Goal: Task Accomplishment & Management: Manage account settings

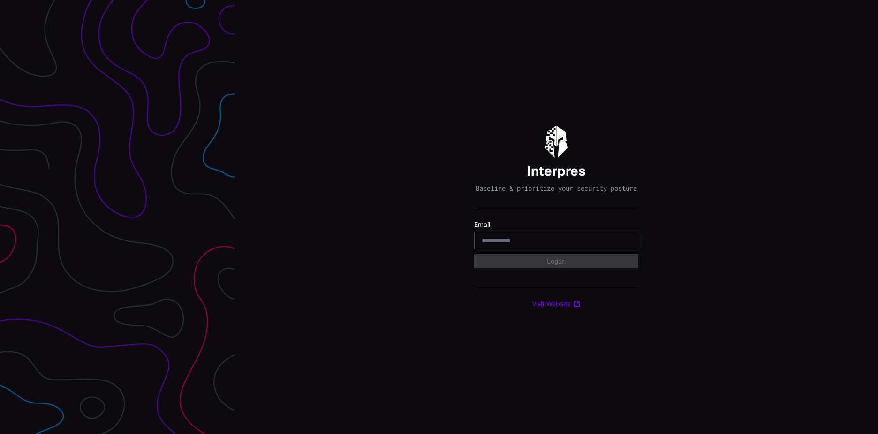
click at [489, 242] on input "email" at bounding box center [556, 240] width 149 height 8
type input "*"
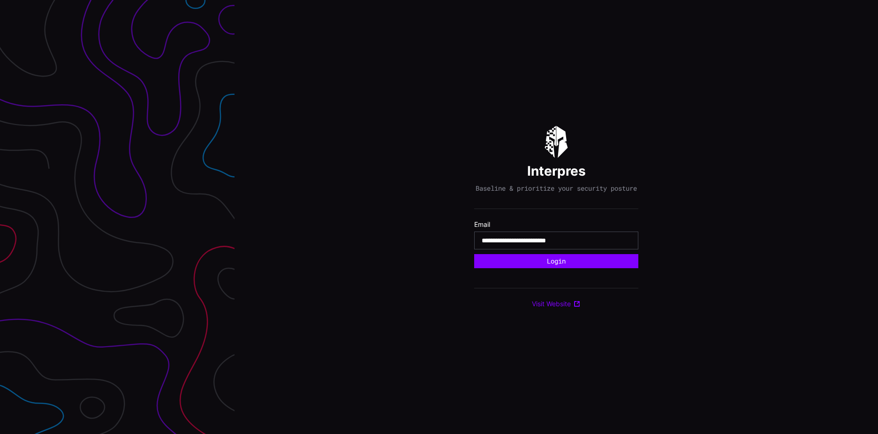
type input "**********"
click at [474, 254] on button "Login" at bounding box center [556, 261] width 164 height 14
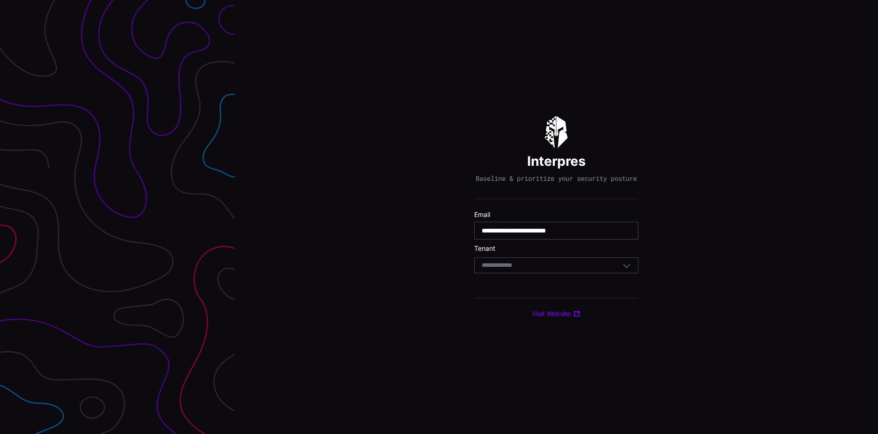
click at [543, 269] on div "Select Tenant" at bounding box center [552, 265] width 141 height 8
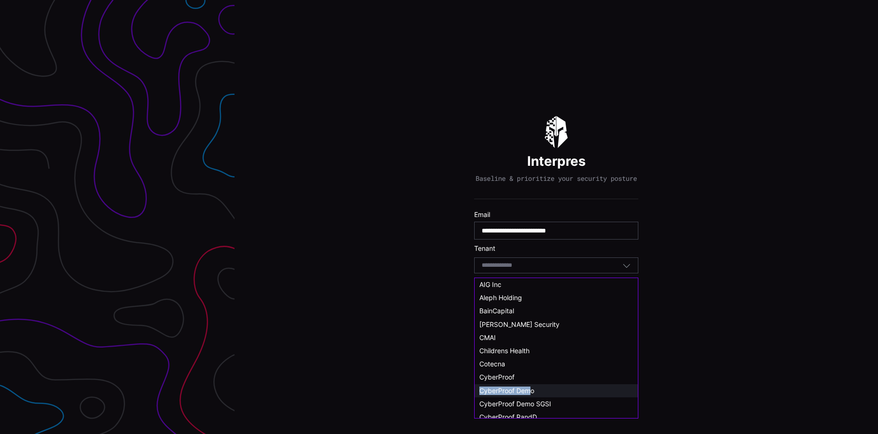
drag, startPoint x: 524, startPoint y: 378, endPoint x: 530, endPoint y: 393, distance: 16.0
click at [530, 391] on span "CyberProof Demo" at bounding box center [506, 390] width 55 height 8
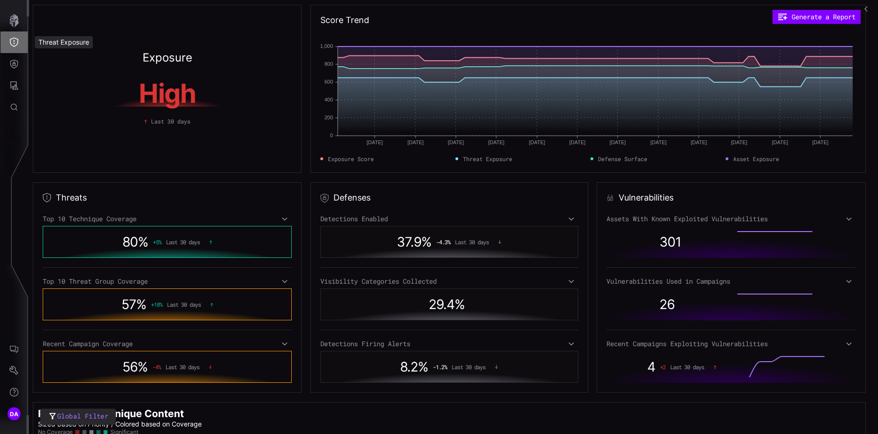
click at [16, 42] on icon "Threat Exposure" at bounding box center [13, 42] width 9 height 9
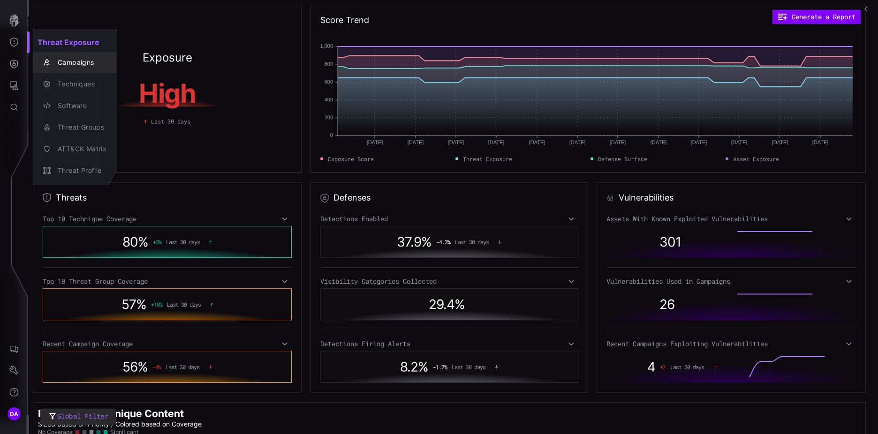
click at [75, 62] on div "Campaigns" at bounding box center [79, 63] width 53 height 12
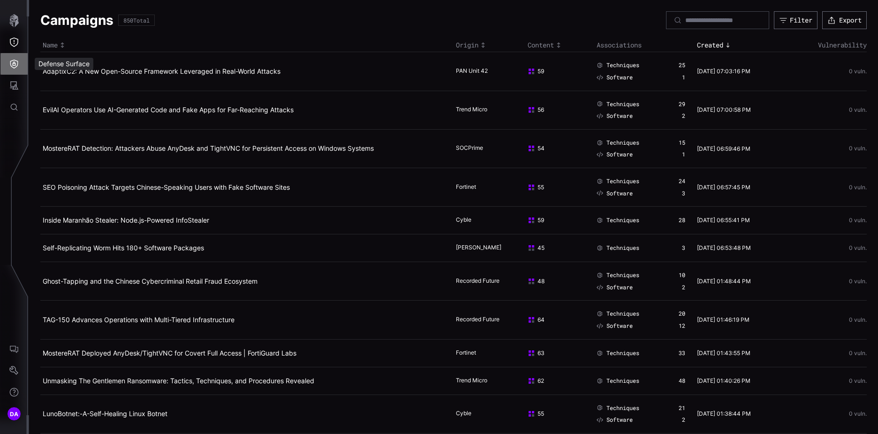
click at [20, 64] on button "Defense Surface" at bounding box center [13, 64] width 27 height 22
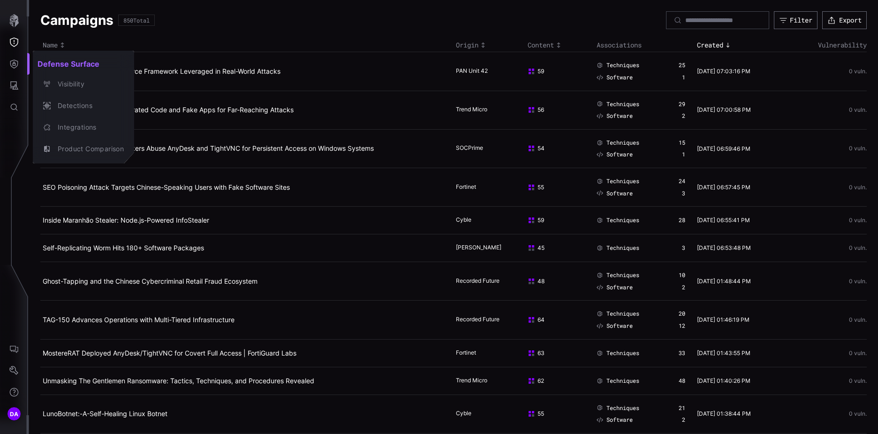
click at [17, 38] on div at bounding box center [439, 217] width 878 height 434
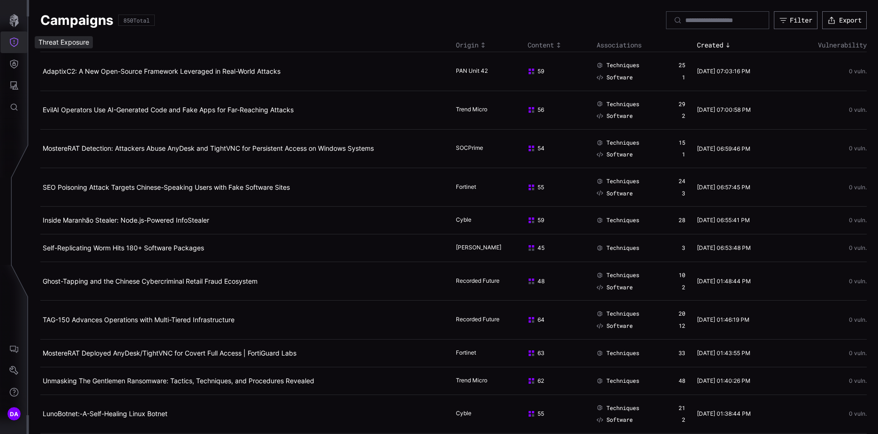
click at [15, 41] on icon "Threat Exposure" at bounding box center [13, 42] width 9 height 9
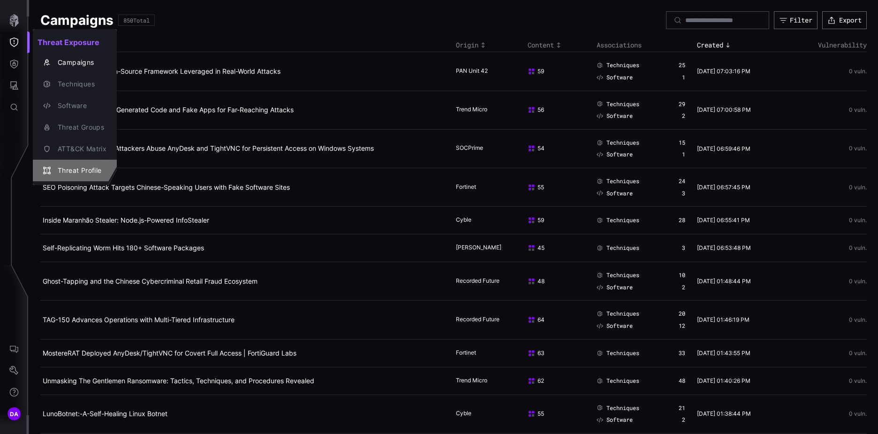
click at [81, 169] on div "Threat Profile" at bounding box center [79, 171] width 53 height 12
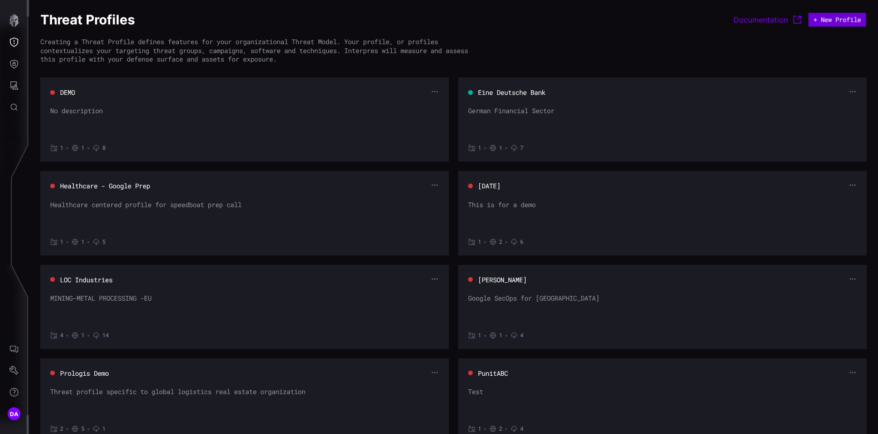
click at [840, 17] on button "+ New Profile" at bounding box center [838, 20] width 58 height 14
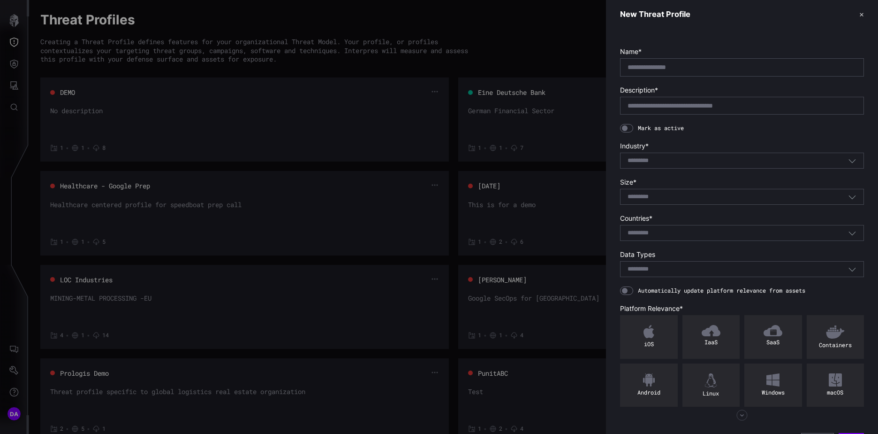
click at [676, 164] on div "Select..." at bounding box center [738, 160] width 221 height 8
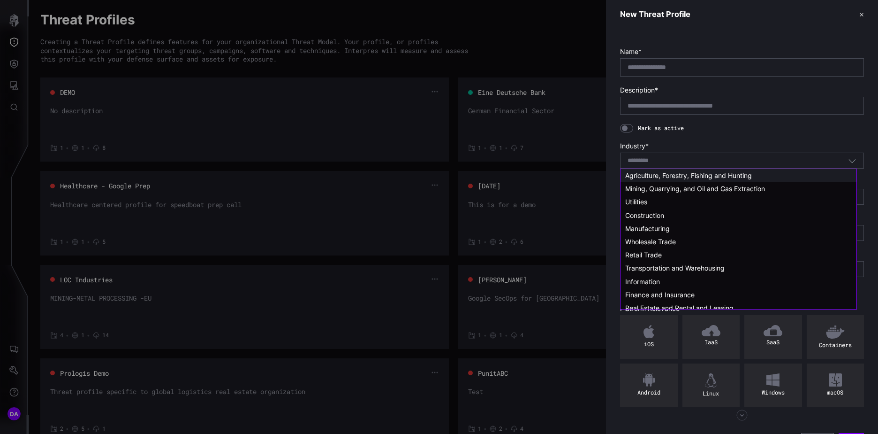
click at [681, 176] on span "Agriculture, Forestry, Fishing and Hunting" at bounding box center [688, 175] width 127 height 8
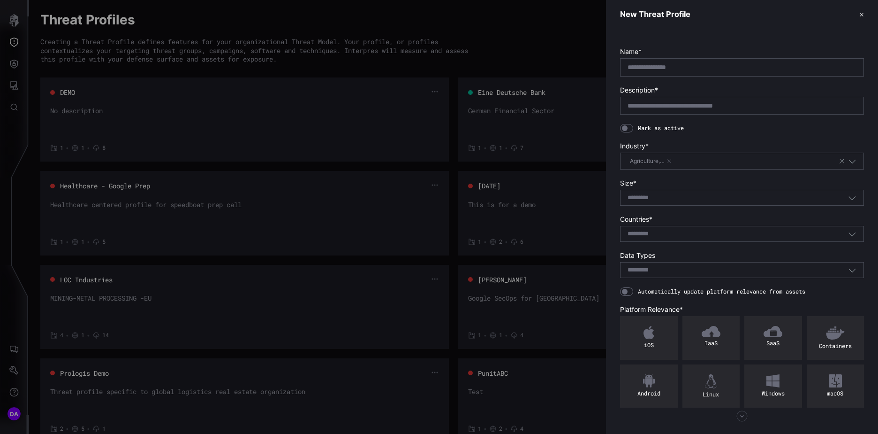
click at [659, 199] on input at bounding box center [645, 198] width 34 height 8
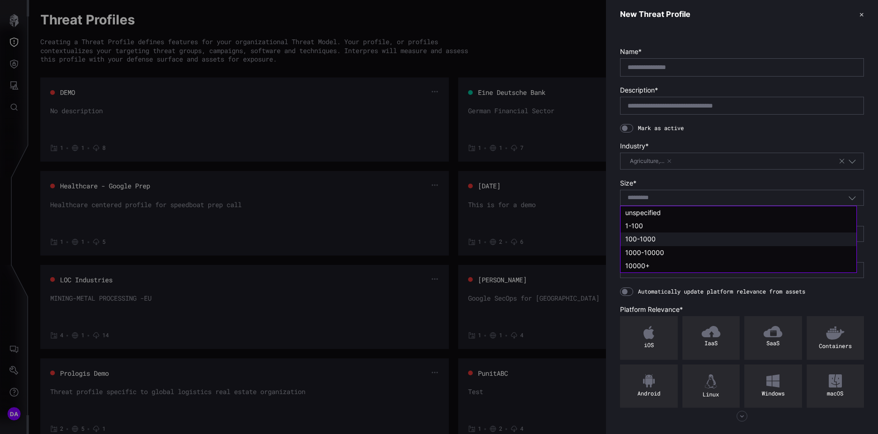
click at [663, 237] on div "100-1000" at bounding box center [738, 239] width 227 height 8
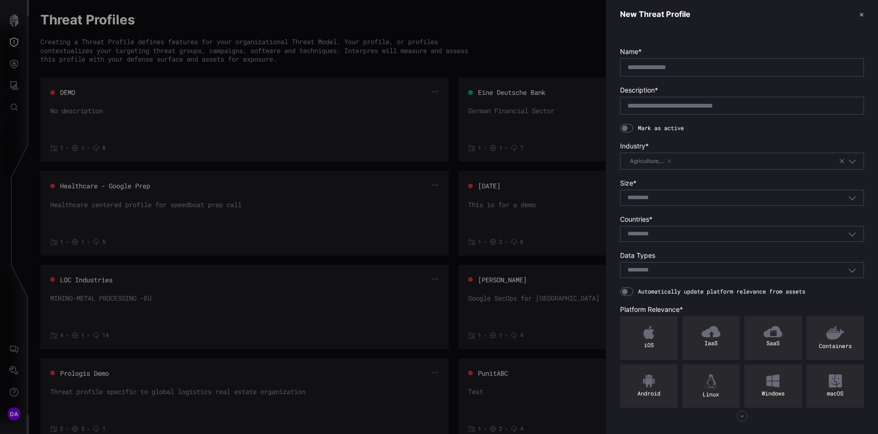
type input "********"
click at [662, 229] on div "Select..." at bounding box center [738, 233] width 221 height 8
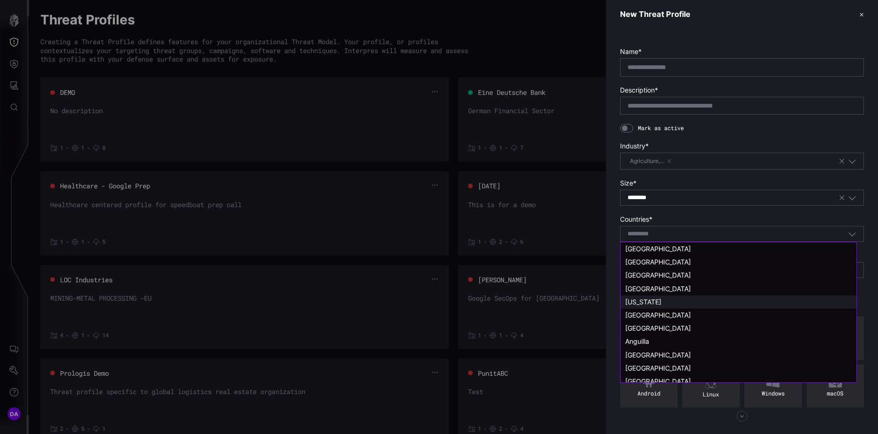
click at [646, 303] on span "[US_STATE]" at bounding box center [643, 301] width 36 height 8
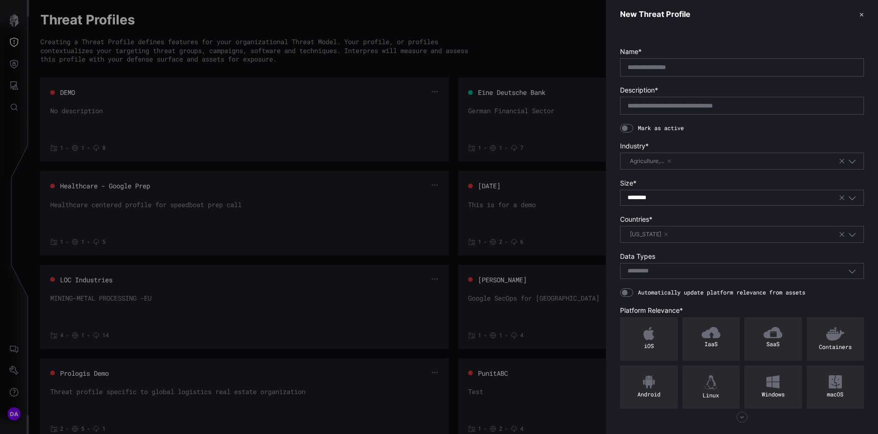
click at [647, 270] on input at bounding box center [645, 271] width 34 height 8
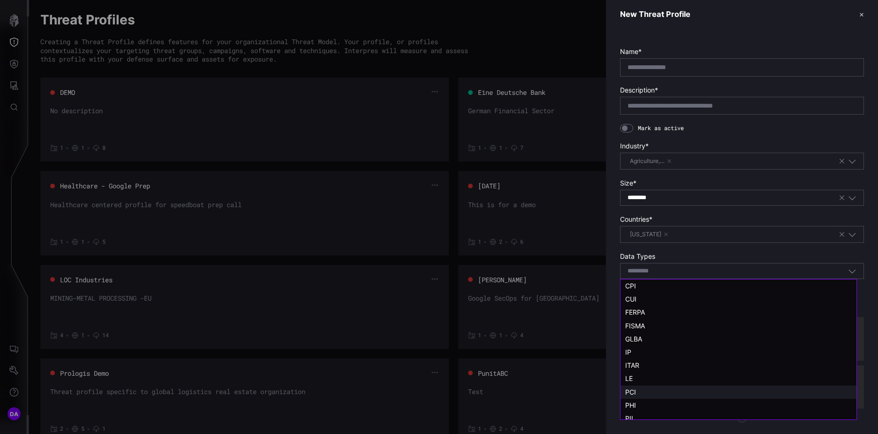
click at [651, 393] on div "PCI" at bounding box center [738, 392] width 227 height 8
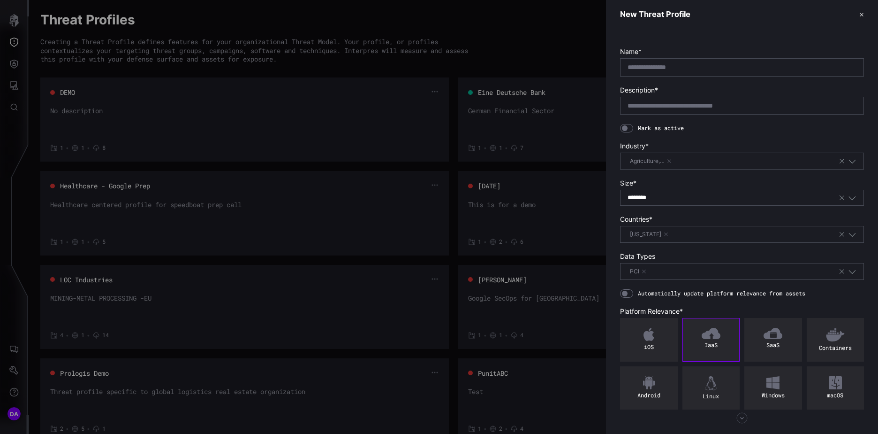
click at [693, 338] on div "IaaS" at bounding box center [712, 340] width 58 height 44
click at [764, 337] on img at bounding box center [773, 332] width 19 height 11
click at [705, 392] on div "Linux" at bounding box center [712, 388] width 58 height 44
click at [767, 385] on img at bounding box center [773, 382] width 13 height 13
click at [670, 158] on button "button" at bounding box center [670, 161] width 6 height 6
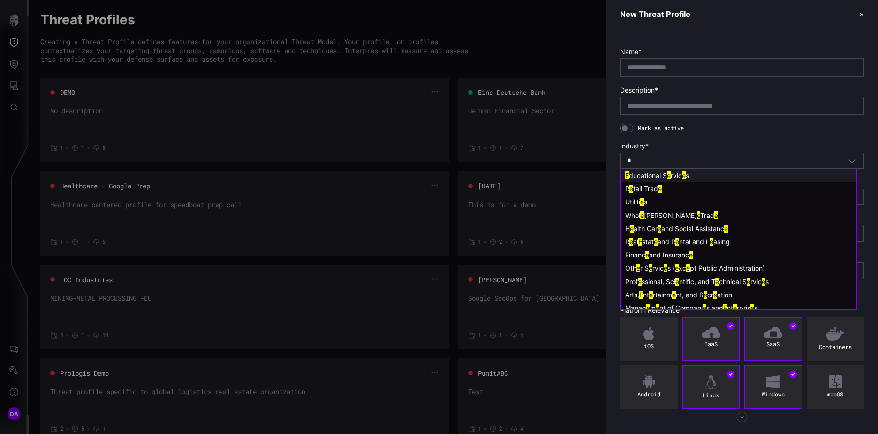
type input "*"
click at [665, 160] on div "* e Select..." at bounding box center [738, 160] width 221 height 8
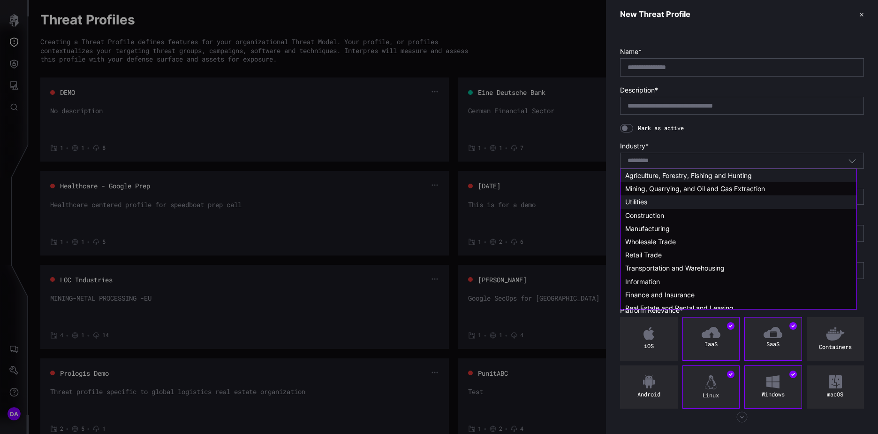
click at [645, 203] on span "Utilities" at bounding box center [636, 202] width 22 height 8
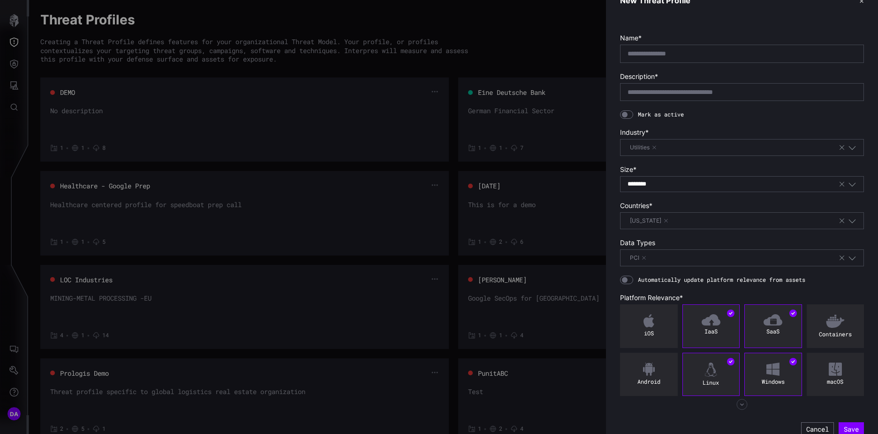
scroll to position [25, 0]
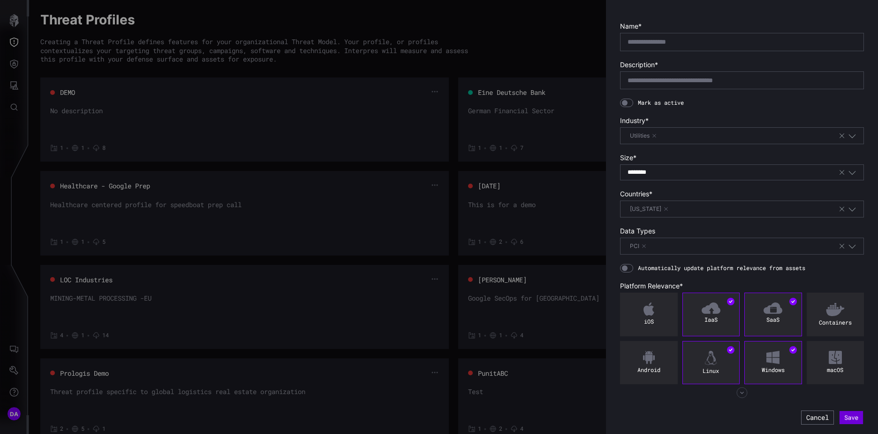
click at [846, 418] on button "Save" at bounding box center [851, 417] width 23 height 13
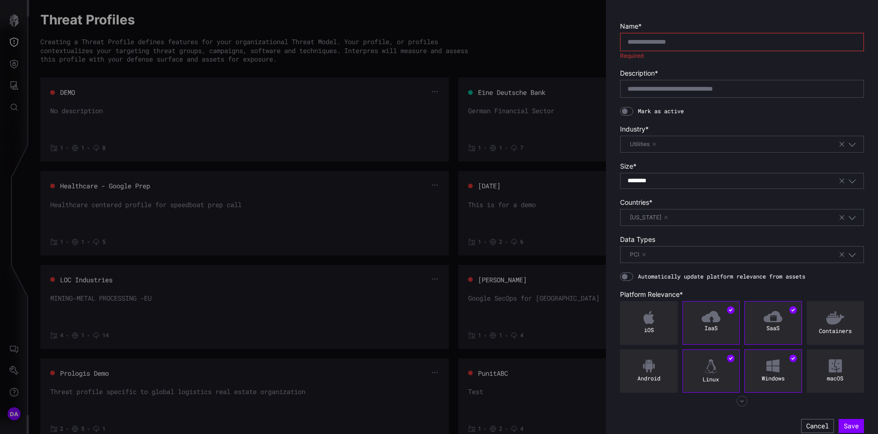
click at [630, 101] on form "Name * Required Description * Mark as active Industry * Utilities Size * ******…" at bounding box center [742, 227] width 244 height 411
click at [642, 40] on input "text" at bounding box center [742, 42] width 229 height 8
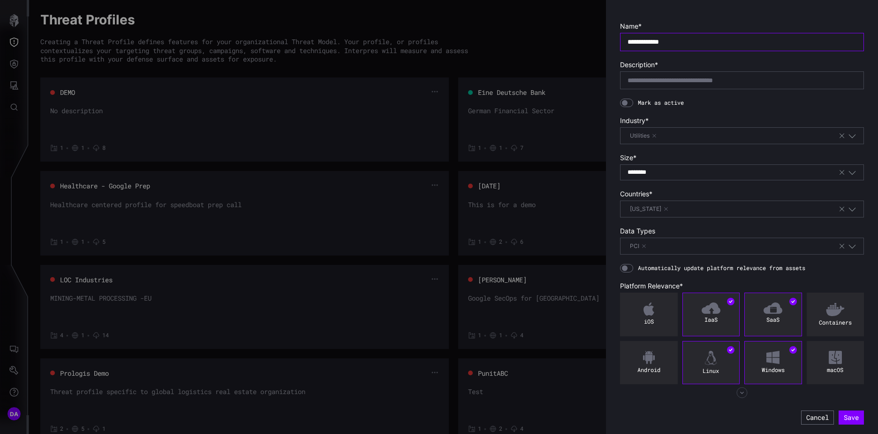
type input "**********"
click at [629, 99] on div at bounding box center [626, 103] width 13 height 8
click at [848, 418] on button "Save" at bounding box center [851, 417] width 23 height 13
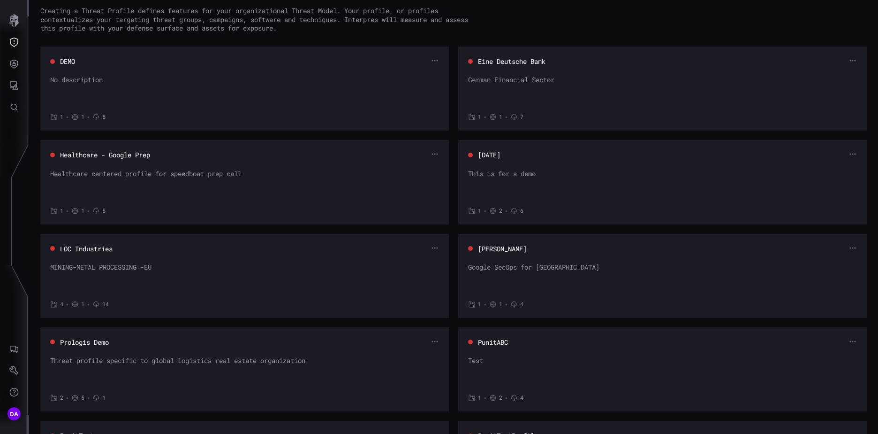
scroll to position [47, 0]
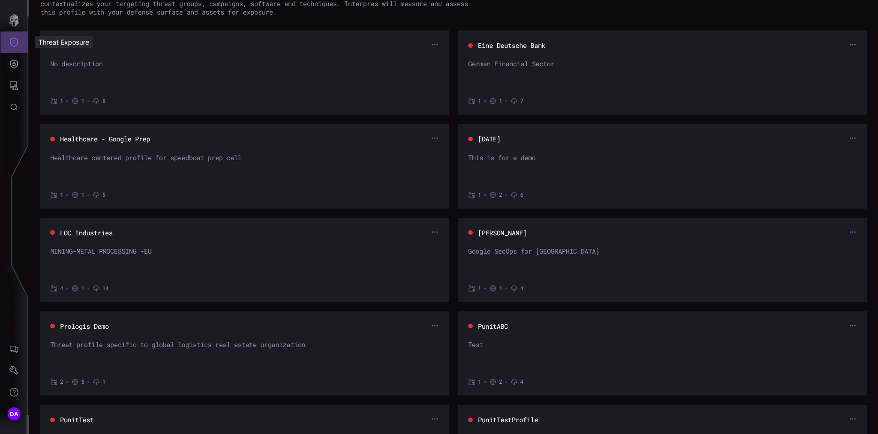
click at [15, 42] on icon "Threat Exposure" at bounding box center [13, 42] width 9 height 9
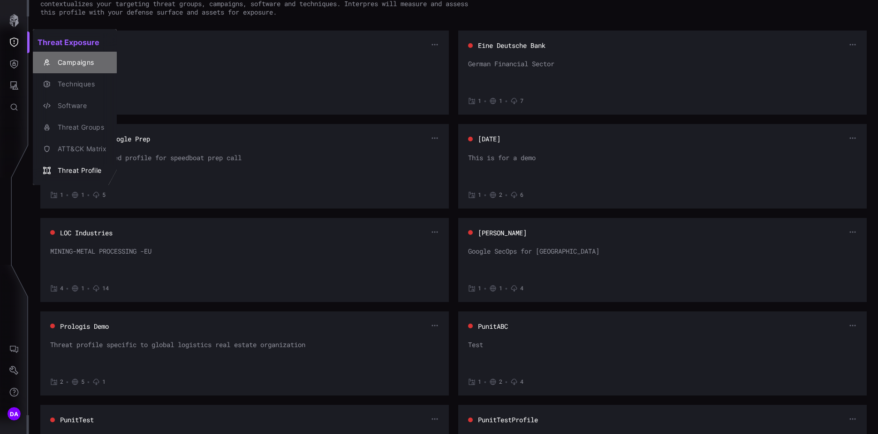
click at [88, 61] on div "Campaigns" at bounding box center [79, 63] width 53 height 12
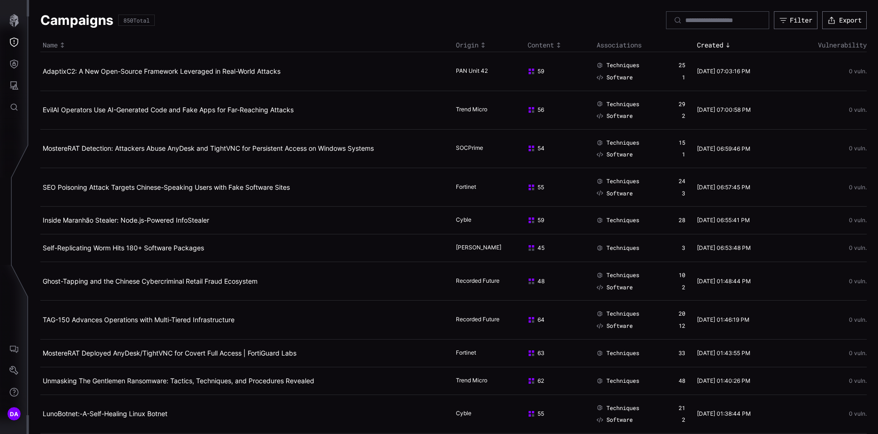
drag, startPoint x: 122, startPoint y: 20, endPoint x: 158, endPoint y: 23, distance: 36.2
click at [155, 23] on div "850 Total" at bounding box center [136, 20] width 37 height 11
click at [800, 16] on div "Filter" at bounding box center [801, 20] width 23 height 8
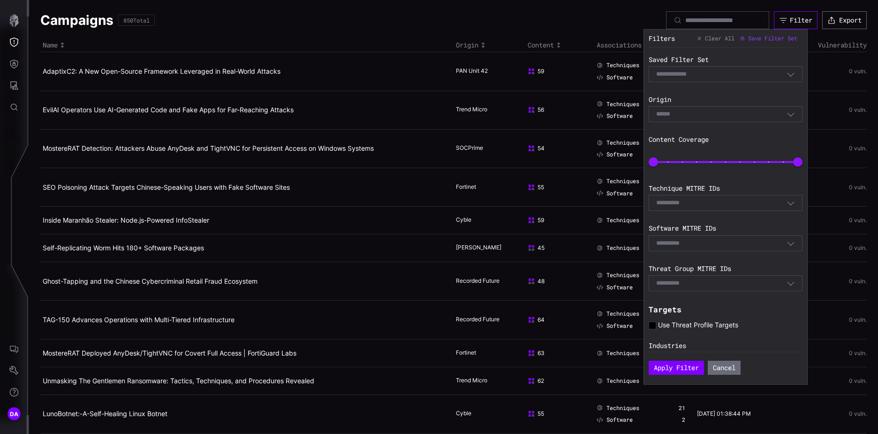
scroll to position [94, 0]
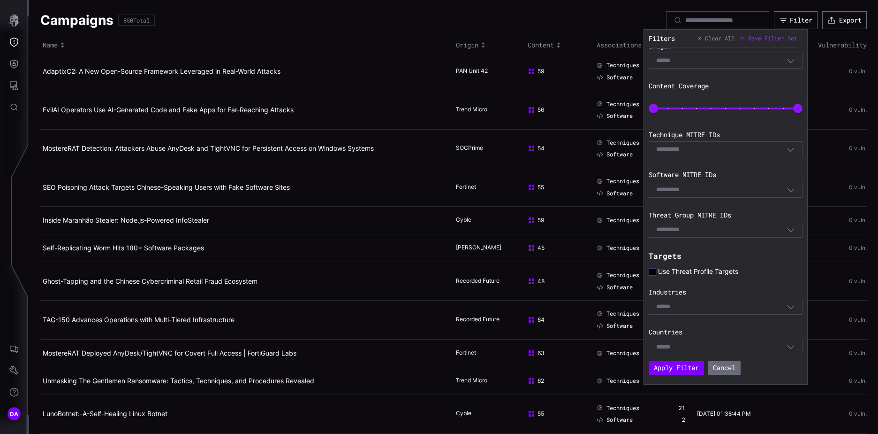
click at [654, 270] on icon at bounding box center [653, 272] width 8 height 8
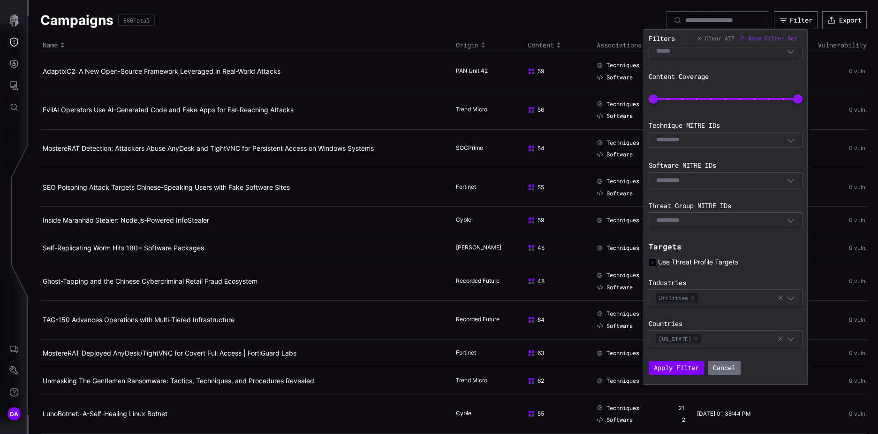
scroll to position [112, 0]
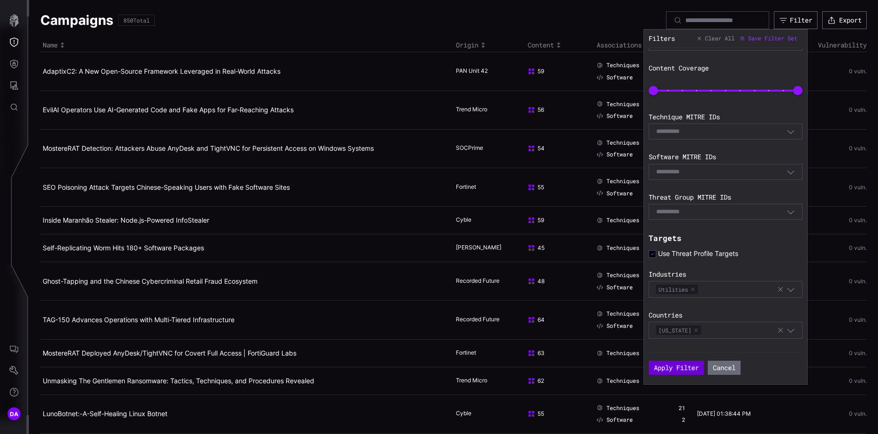
click at [677, 366] on button "Apply Filter" at bounding box center [676, 367] width 55 height 14
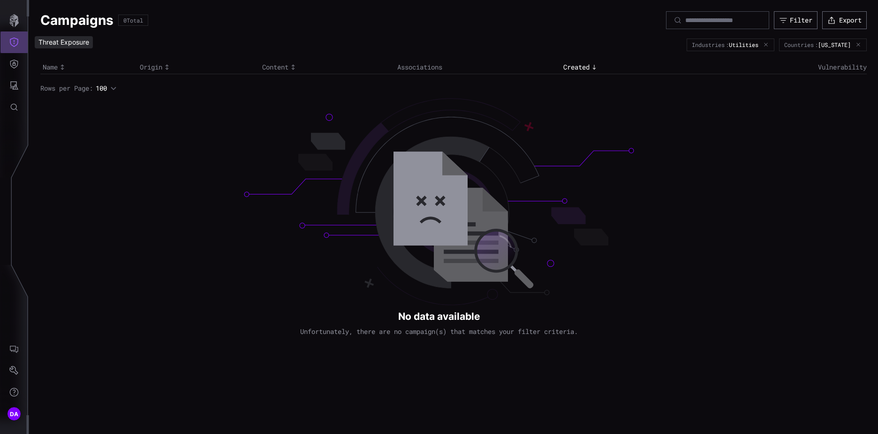
click at [17, 41] on icon "Threat Exposure" at bounding box center [13, 42] width 9 height 9
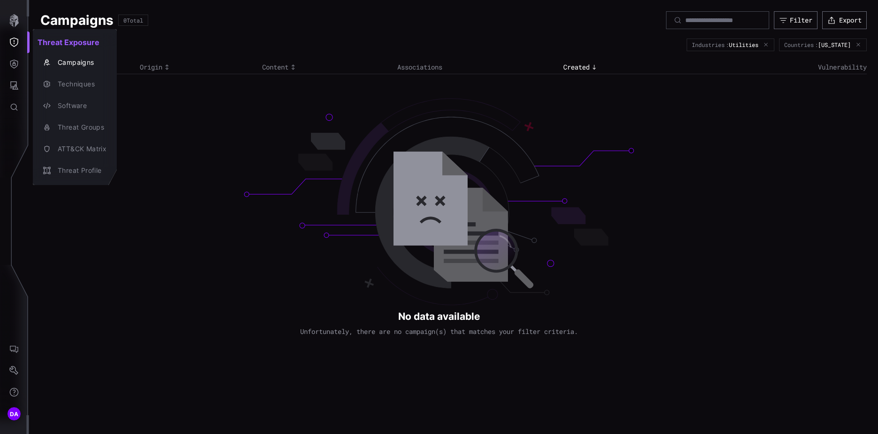
click at [15, 21] on div at bounding box center [439, 217] width 878 height 434
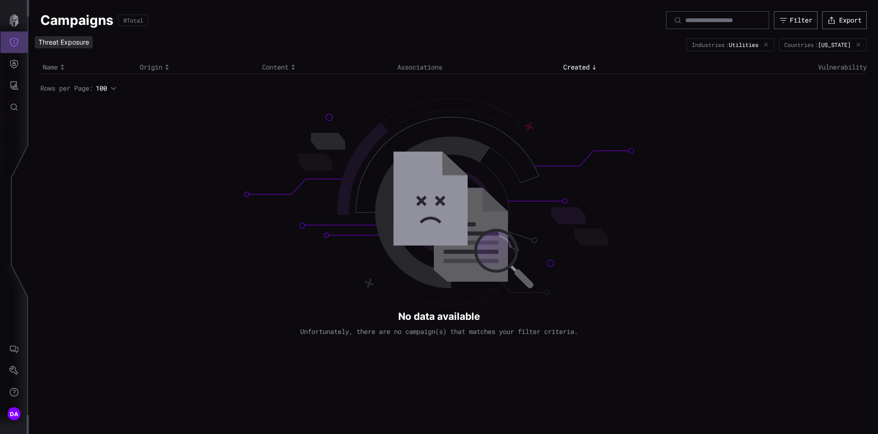
click at [13, 49] on button "Threat Exposure" at bounding box center [13, 42] width 27 height 22
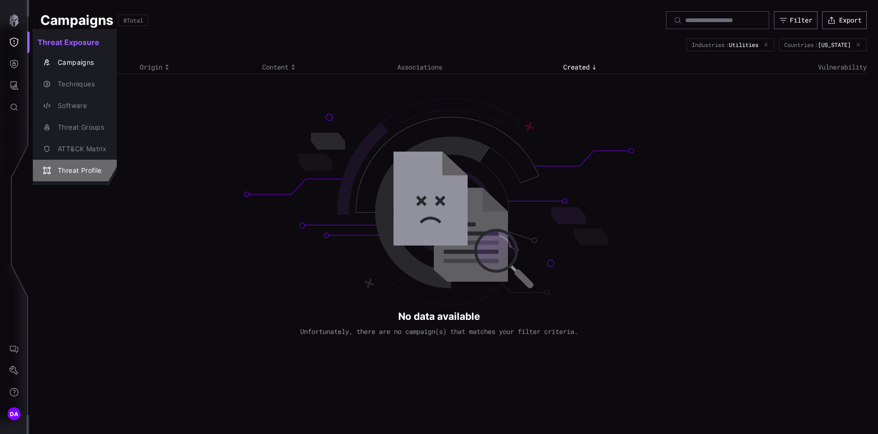
click at [91, 172] on div "Threat Profile" at bounding box center [79, 171] width 53 height 12
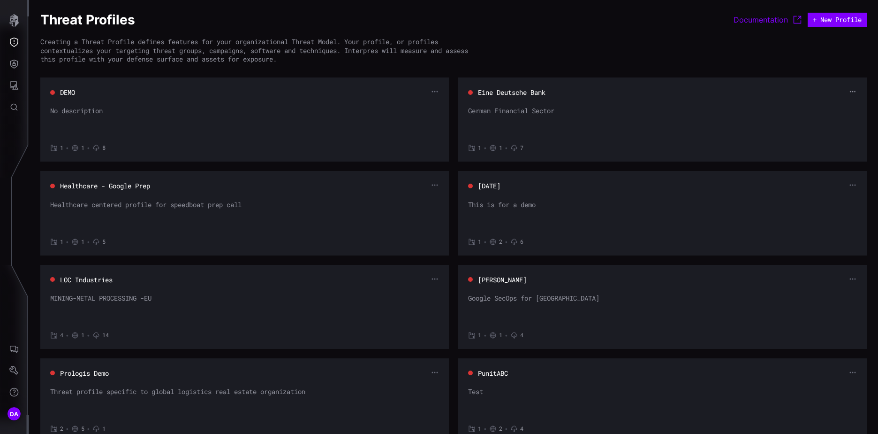
click at [850, 90] on icon "button" at bounding box center [853, 91] width 7 height 7
click at [817, 107] on div "Edit" at bounding box center [828, 107] width 28 height 8
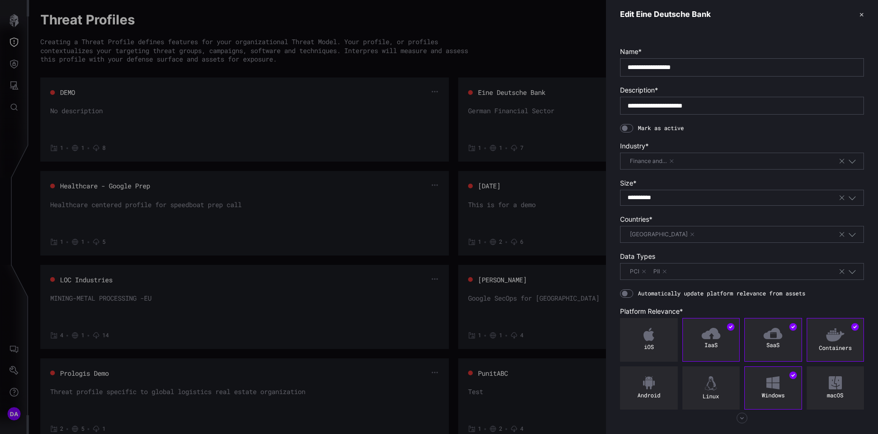
click at [632, 129] on div at bounding box center [626, 128] width 13 height 8
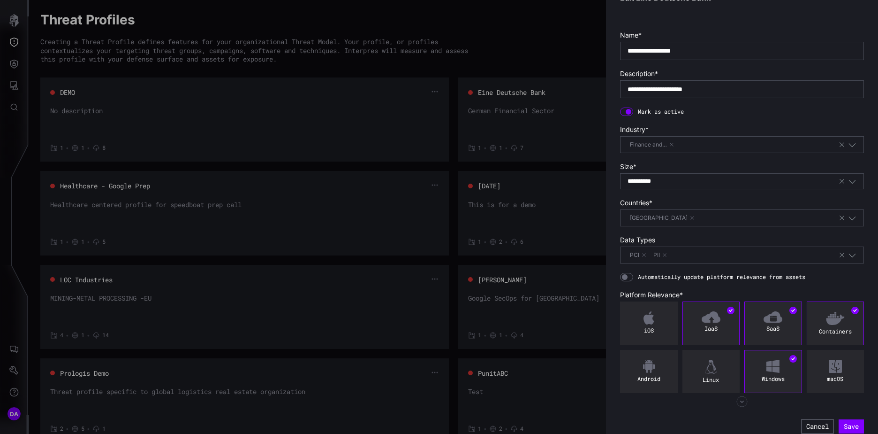
scroll to position [25, 0]
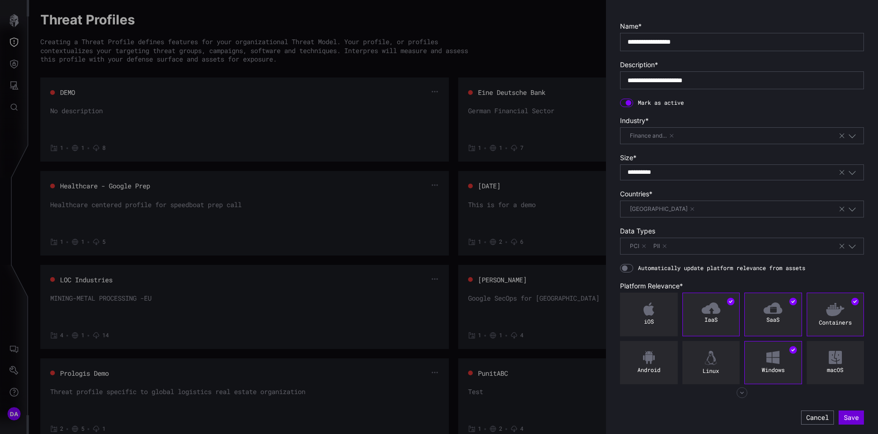
click at [850, 416] on button "Save" at bounding box center [851, 417] width 25 height 14
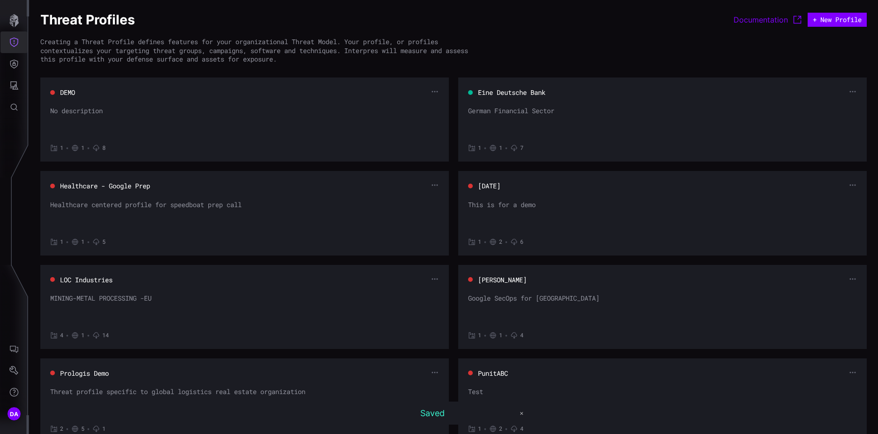
click at [14, 41] on icon "Threat Exposure" at bounding box center [13, 42] width 9 height 9
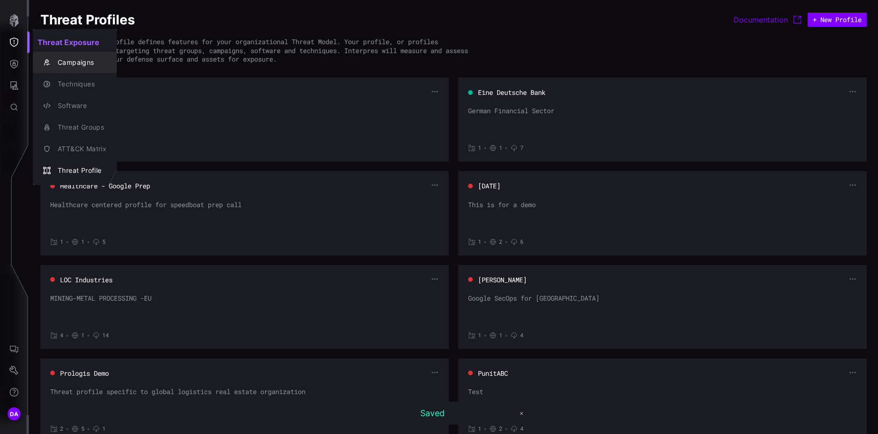
click at [91, 64] on div "Campaigns" at bounding box center [79, 63] width 53 height 12
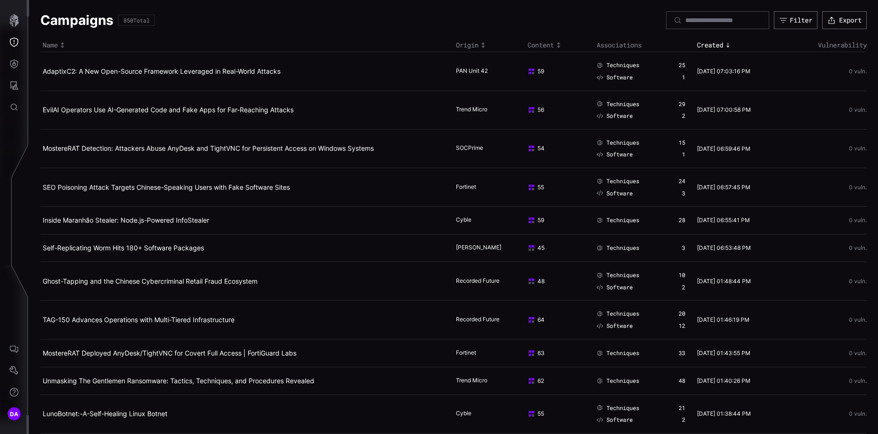
drag, startPoint x: 121, startPoint y: 19, endPoint x: 156, endPoint y: 20, distance: 35.7
click at [155, 20] on div "850 Total" at bounding box center [136, 20] width 37 height 11
click at [790, 22] on div "Filter" at bounding box center [801, 20] width 23 height 8
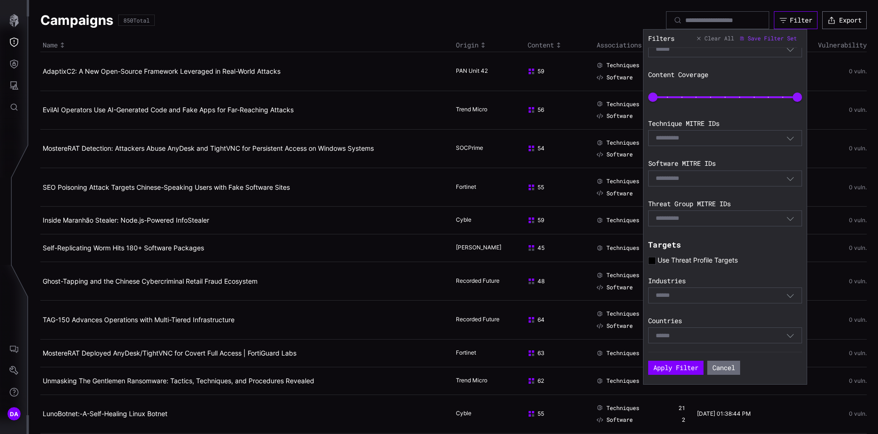
scroll to position [110, 0]
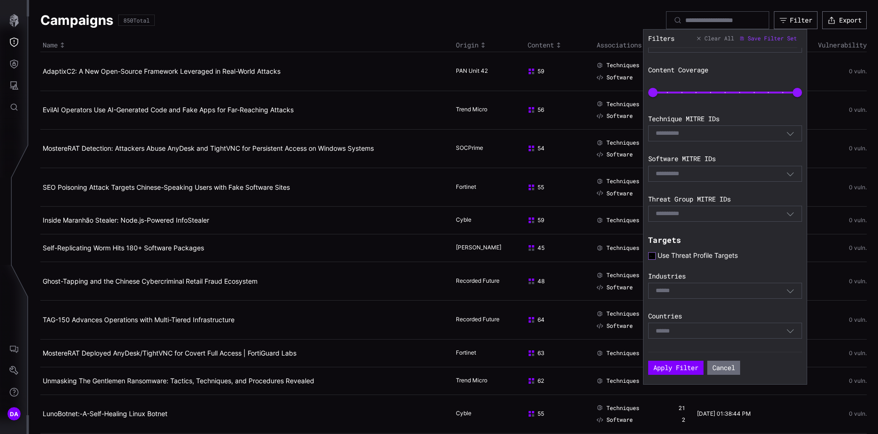
click at [654, 258] on icon at bounding box center [651, 255] width 7 height 7
click at [678, 367] on button "Apply Filter" at bounding box center [676, 367] width 50 height 13
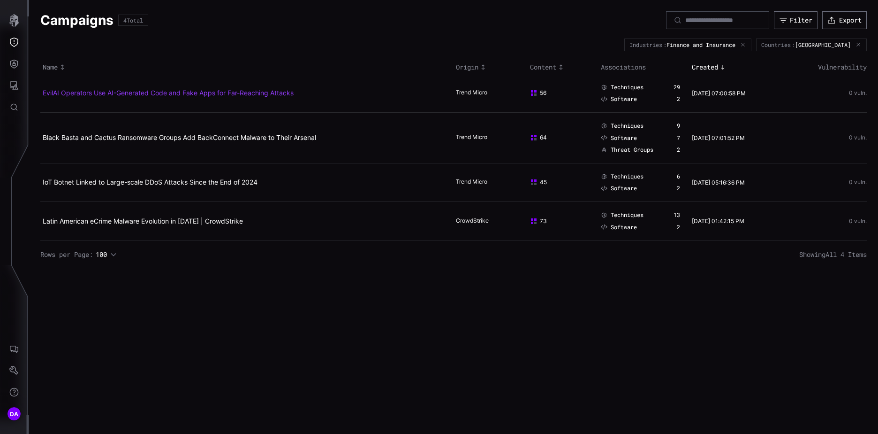
click at [201, 92] on link "EvilAI Operators Use AI-Generated Code and Fake Apps for Far-Reaching Attacks" at bounding box center [168, 93] width 251 height 8
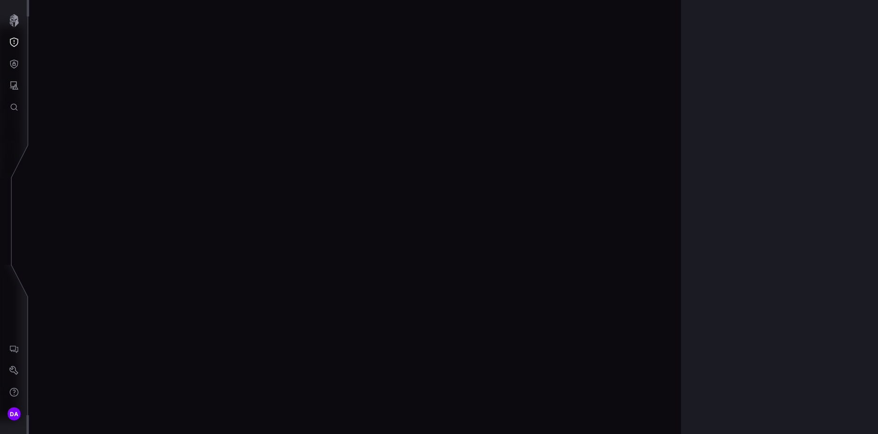
scroll to position [1951, 393]
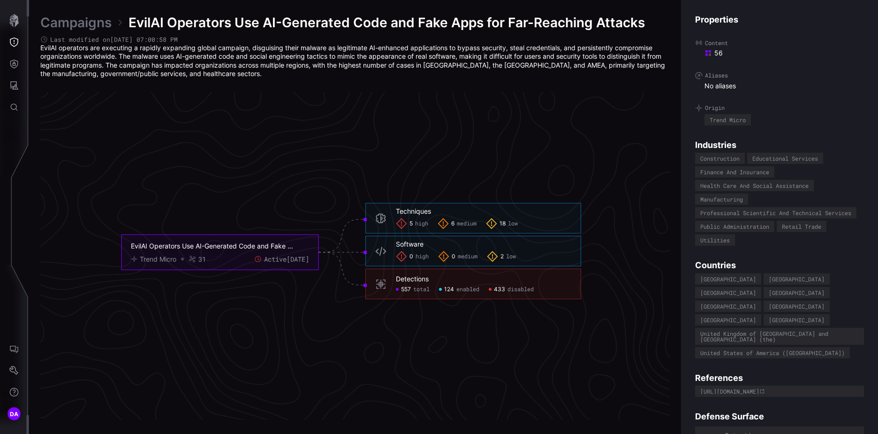
click at [464, 289] on span "enabled" at bounding box center [468, 289] width 23 height 8
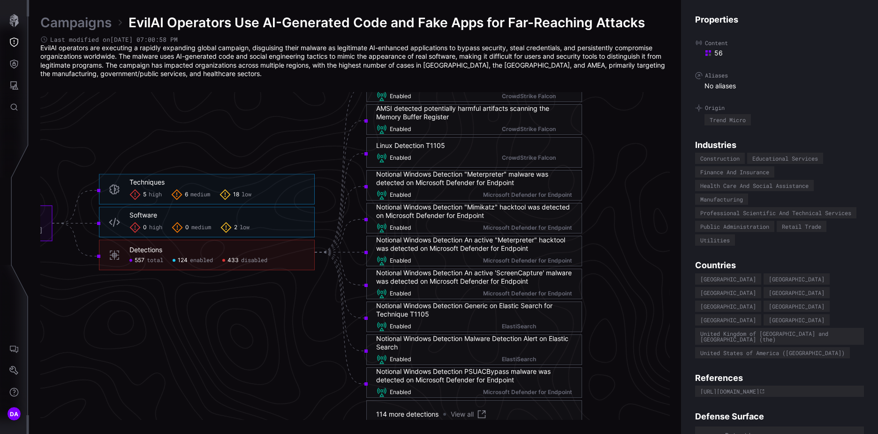
scroll to position [1951, 528]
click at [251, 259] on span "disabled" at bounding box center [252, 261] width 26 height 8
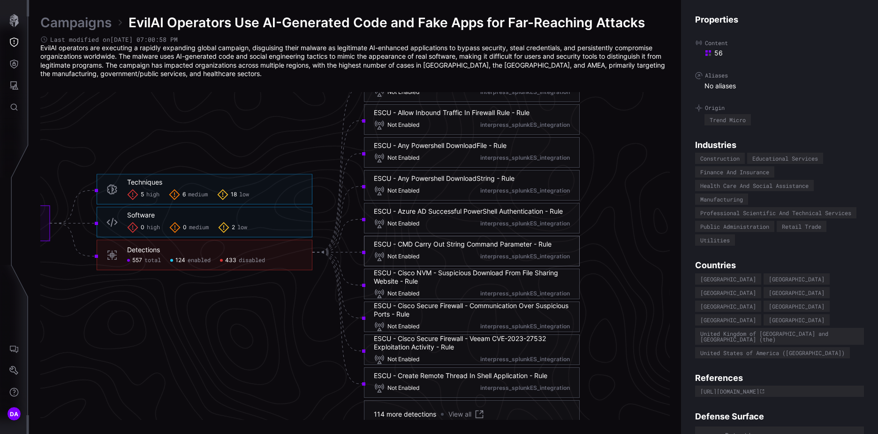
click at [506, 243] on div "ESCU - CMD Carry Out String Command Parameter - Rule" at bounding box center [463, 244] width 178 height 8
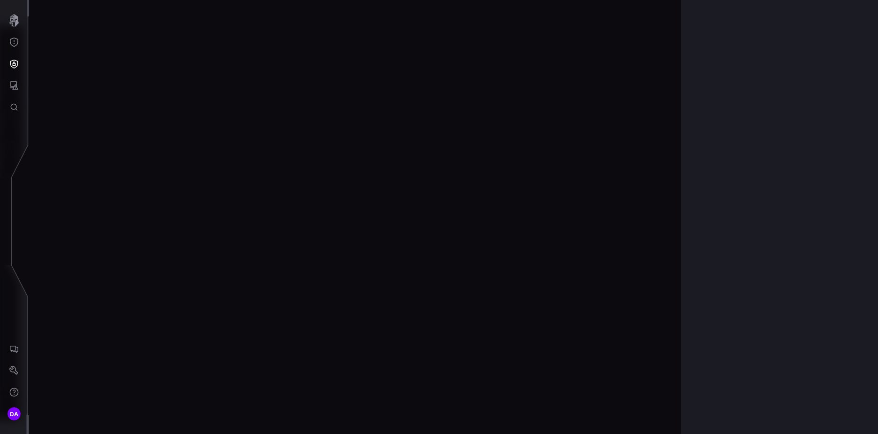
scroll to position [1968, 393]
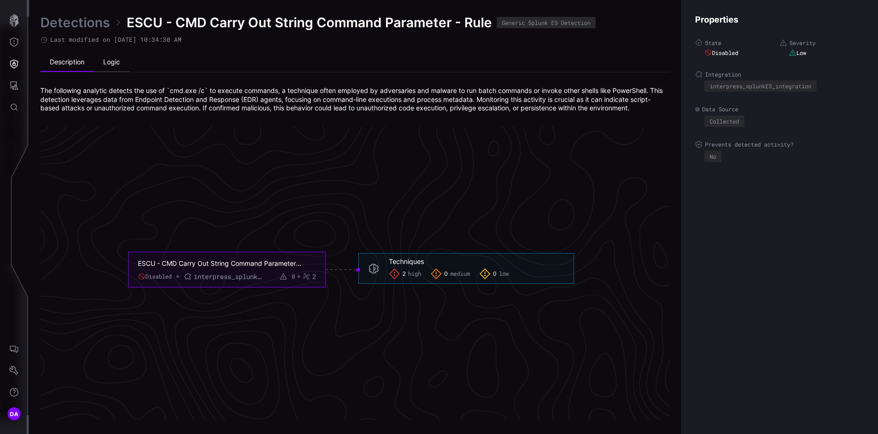
click at [114, 63] on li "Logic" at bounding box center [112, 62] width 36 height 19
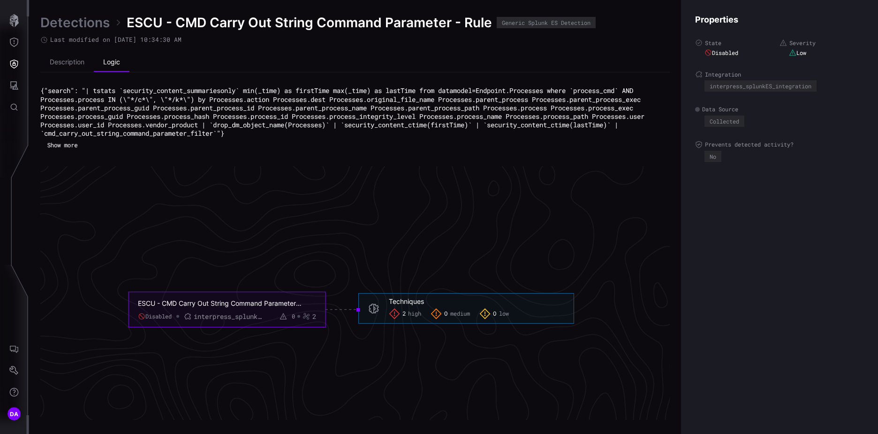
click at [66, 143] on button "Show more" at bounding box center [63, 144] width 40 height 13
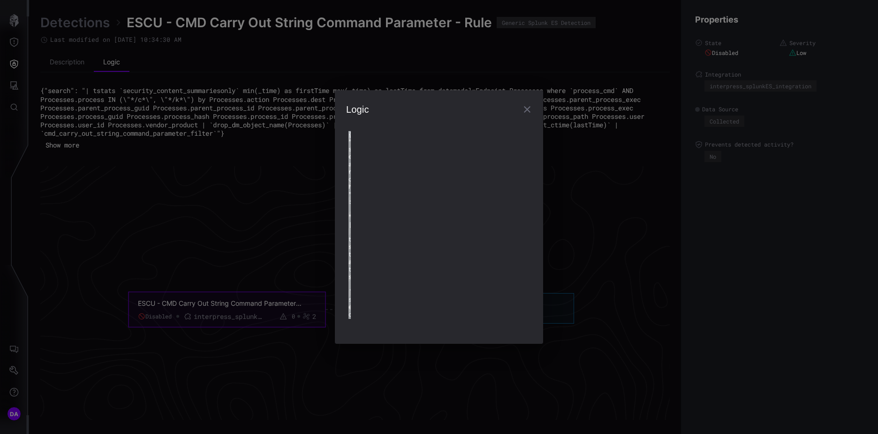
type textarea "**********"
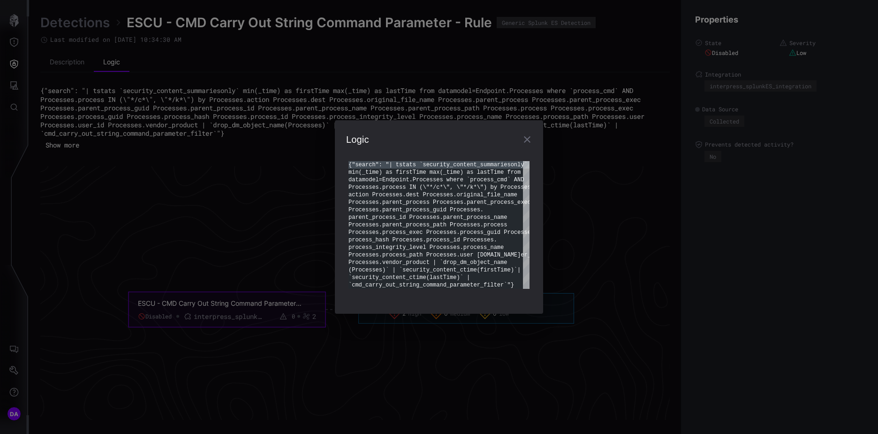
click at [528, 138] on icon "button" at bounding box center [527, 139] width 11 height 11
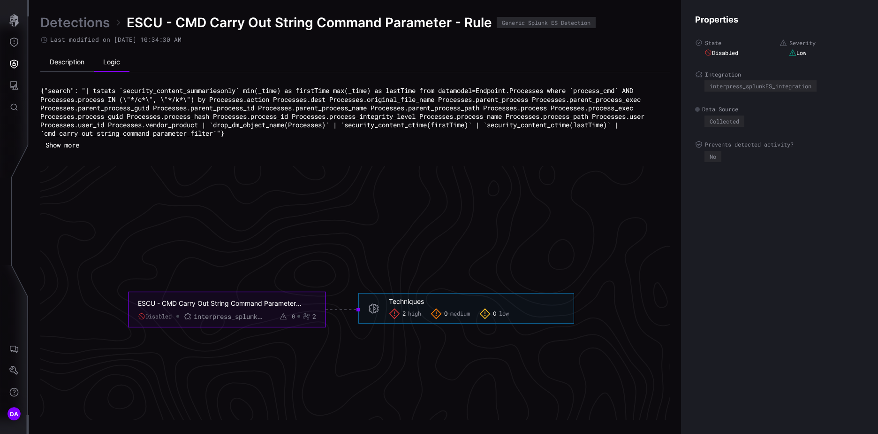
click at [68, 62] on li "Description" at bounding box center [66, 62] width 53 height 19
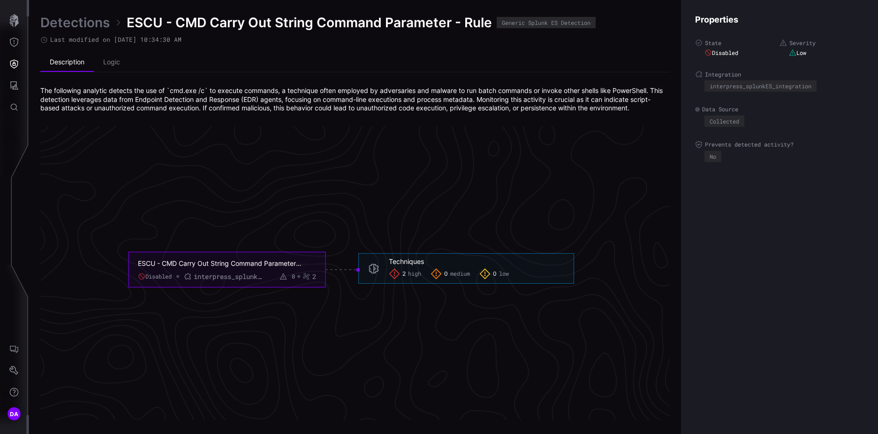
click at [68, 23] on link "Detections" at bounding box center [74, 22] width 69 height 17
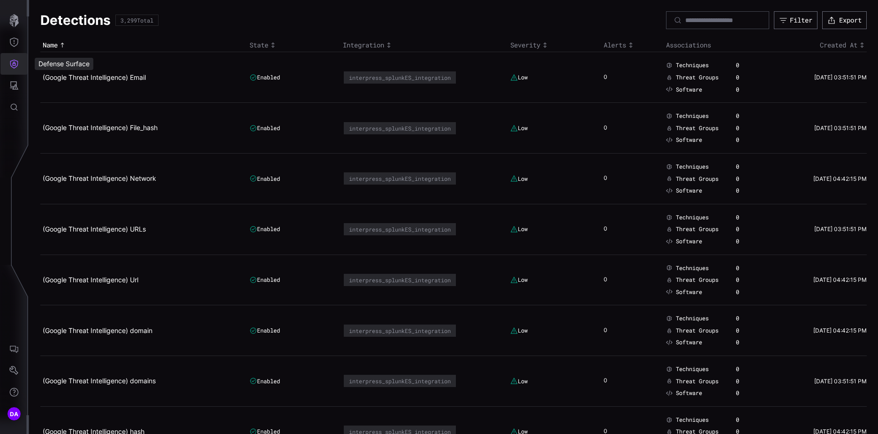
click at [16, 62] on icon "Defense Surface" at bounding box center [13, 63] width 9 height 9
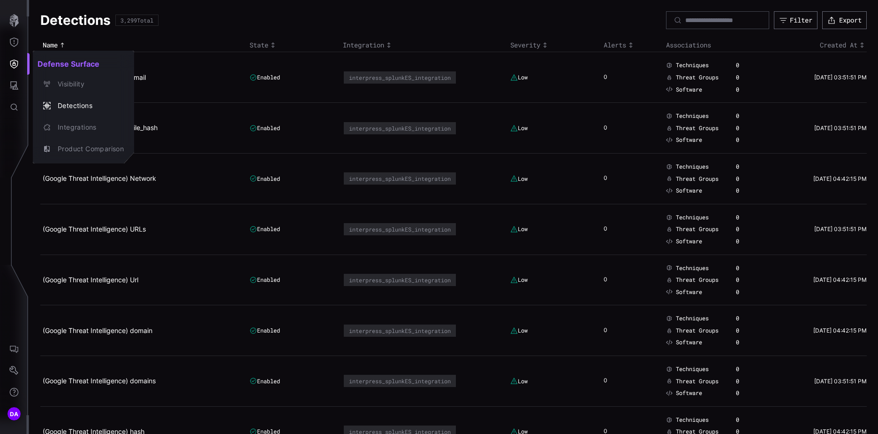
click at [12, 40] on div at bounding box center [439, 217] width 878 height 434
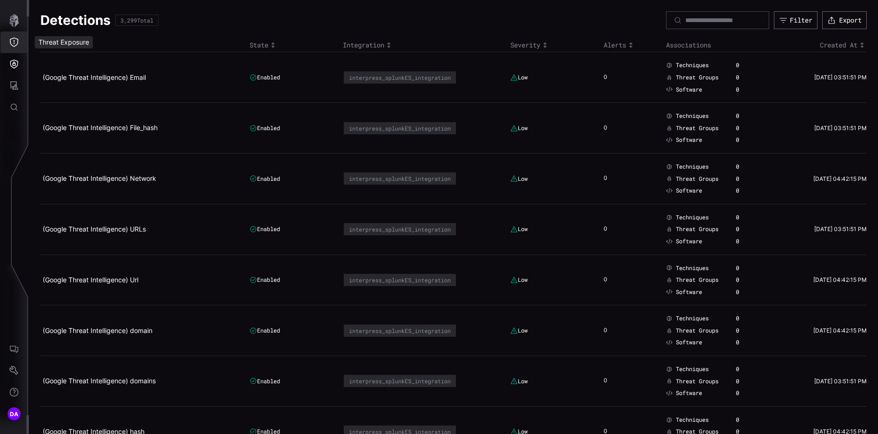
click at [13, 41] on icon "Threat Exposure" at bounding box center [13, 42] width 9 height 9
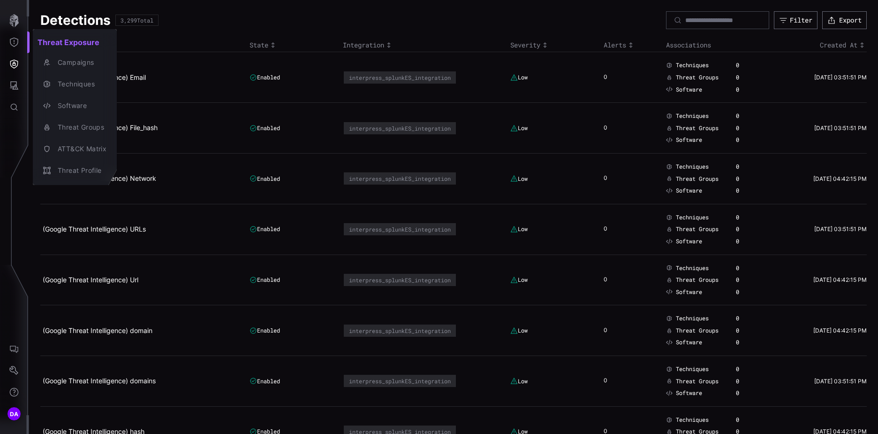
click at [12, 64] on div at bounding box center [439, 217] width 878 height 434
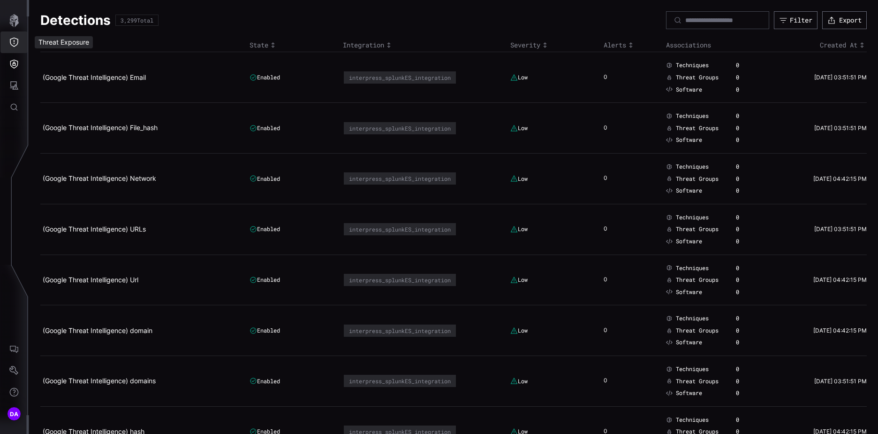
click at [16, 39] on icon "Threat Exposure" at bounding box center [14, 42] width 8 height 9
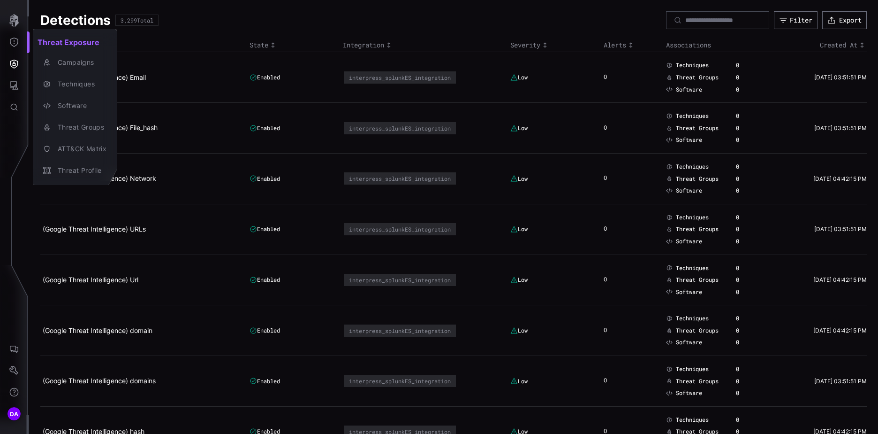
click at [15, 42] on div at bounding box center [439, 217] width 878 height 434
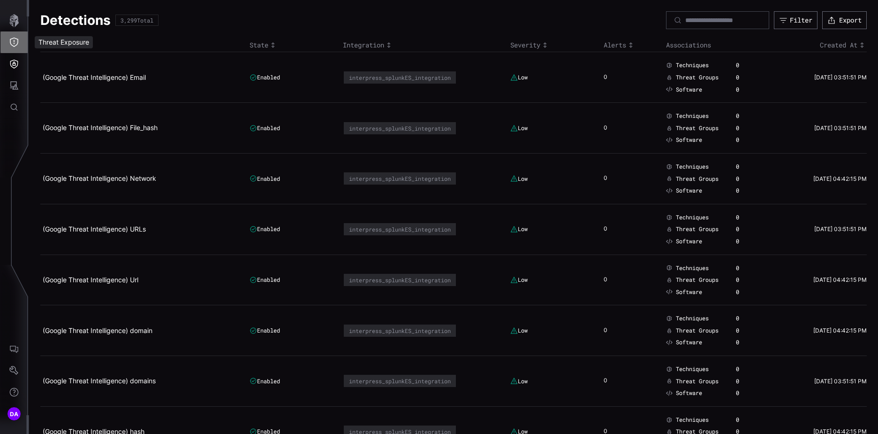
click at [15, 41] on icon "Threat Exposure" at bounding box center [13, 42] width 9 height 9
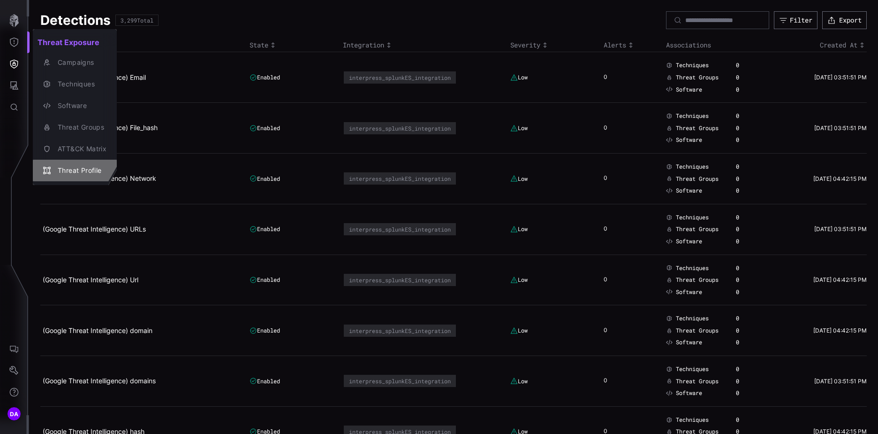
click at [91, 169] on div "Threat Profile" at bounding box center [79, 171] width 53 height 12
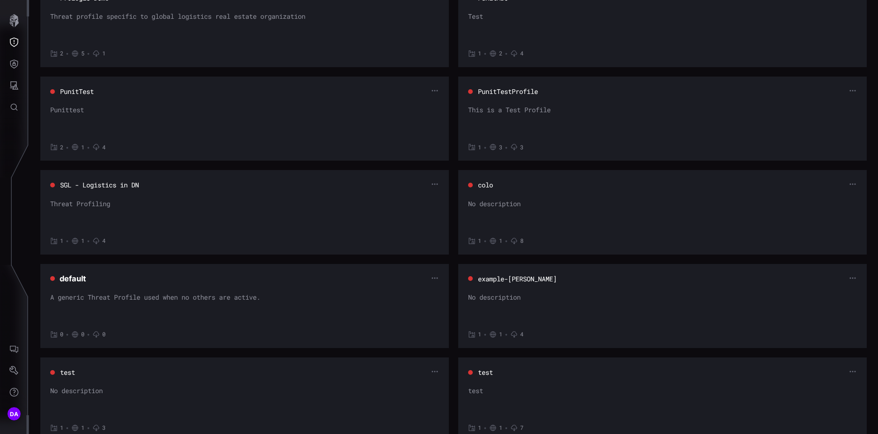
scroll to position [375, 0]
click at [850, 274] on icon "button" at bounding box center [853, 277] width 7 height 7
click at [831, 291] on div "Edit" at bounding box center [828, 293] width 28 height 8
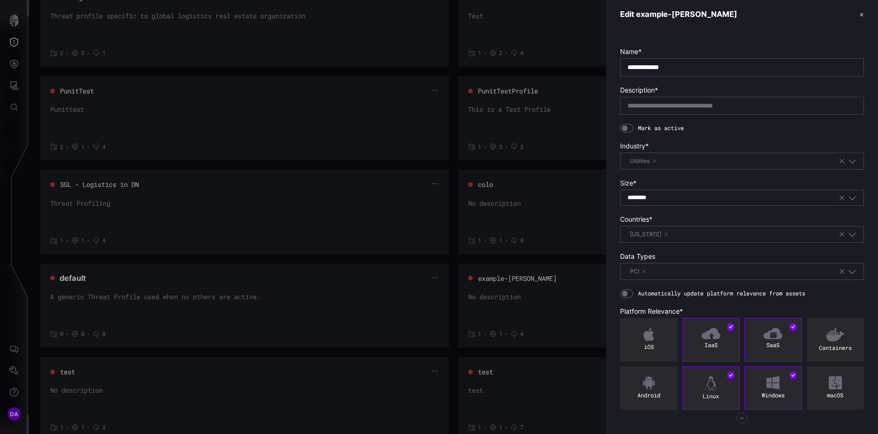
click at [669, 235] on button "button" at bounding box center [666, 234] width 6 height 6
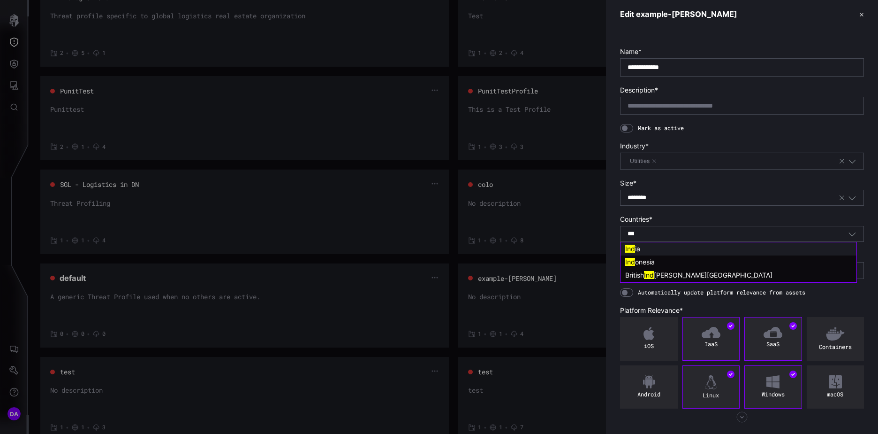
type input "***"
click at [641, 246] on div "Ind ia" at bounding box center [738, 248] width 227 height 8
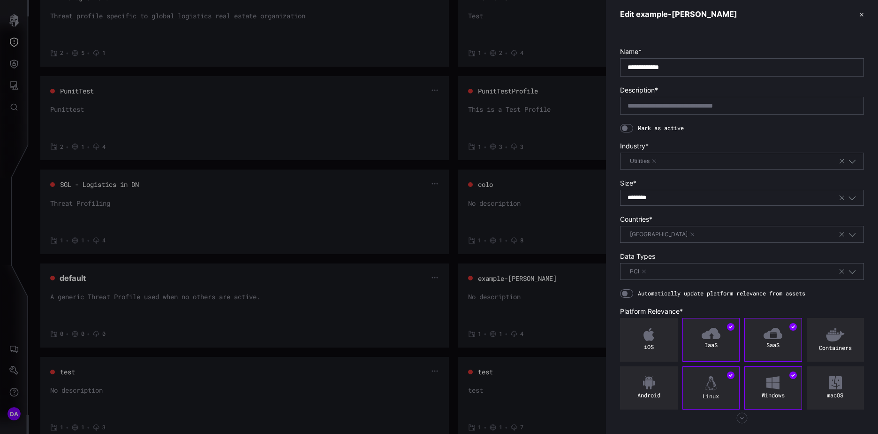
click at [631, 127] on div at bounding box center [626, 128] width 13 height 8
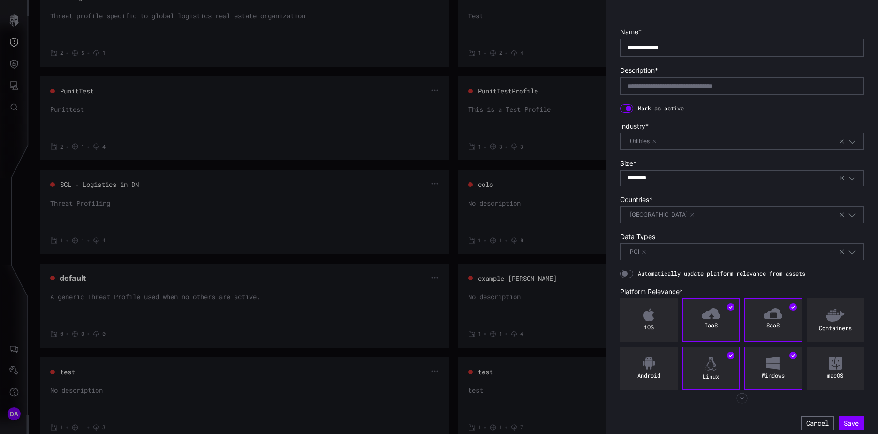
scroll to position [25, 0]
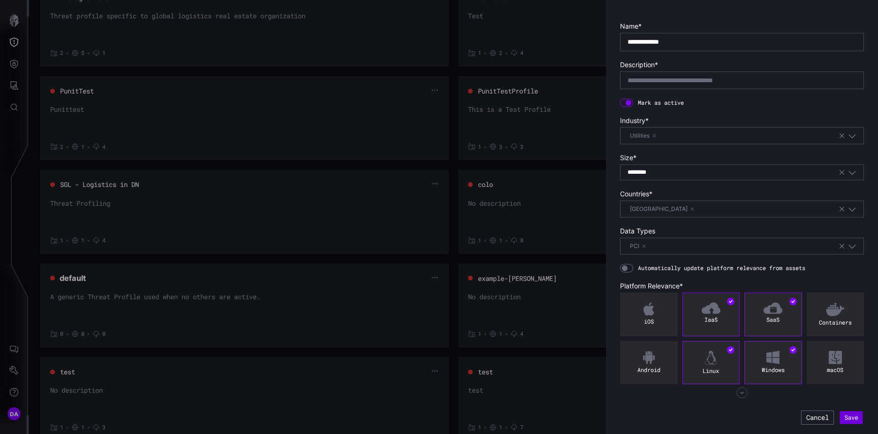
click at [844, 420] on button "Save" at bounding box center [851, 417] width 23 height 13
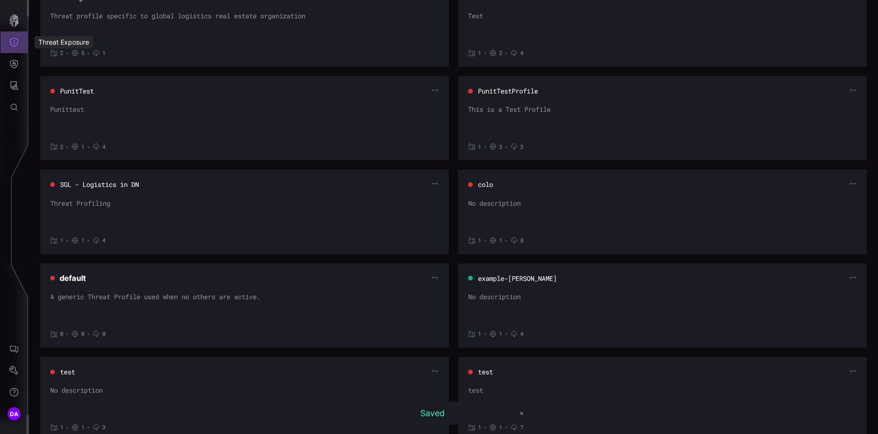
click at [19, 43] on button "Threat Exposure" at bounding box center [13, 42] width 27 height 22
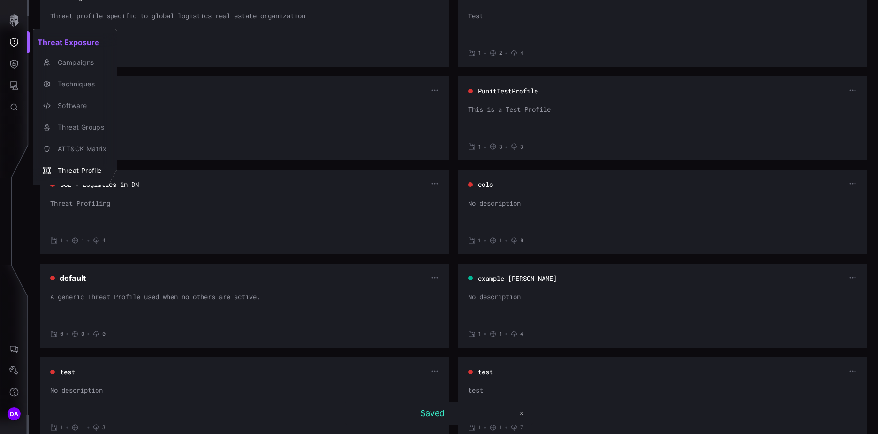
click at [251, 47] on div at bounding box center [439, 217] width 878 height 434
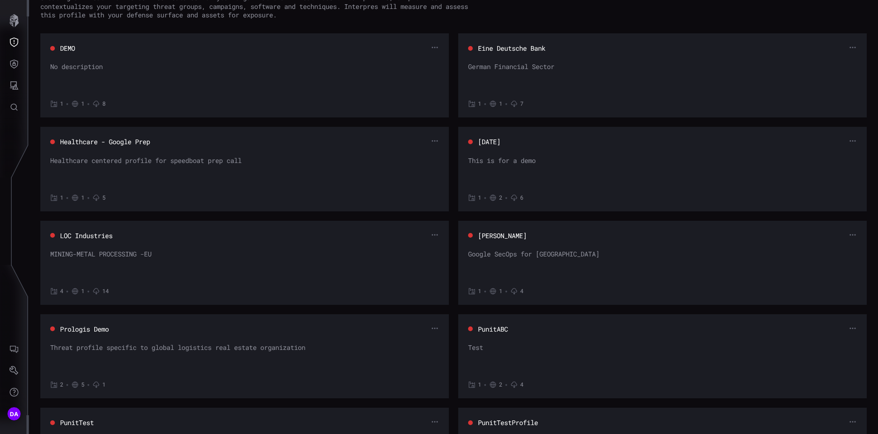
scroll to position [0, 0]
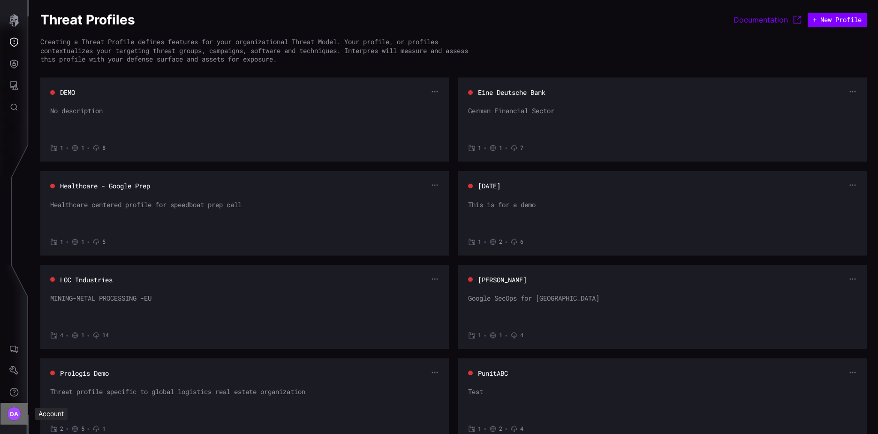
click at [14, 417] on span "DA" at bounding box center [14, 414] width 9 height 10
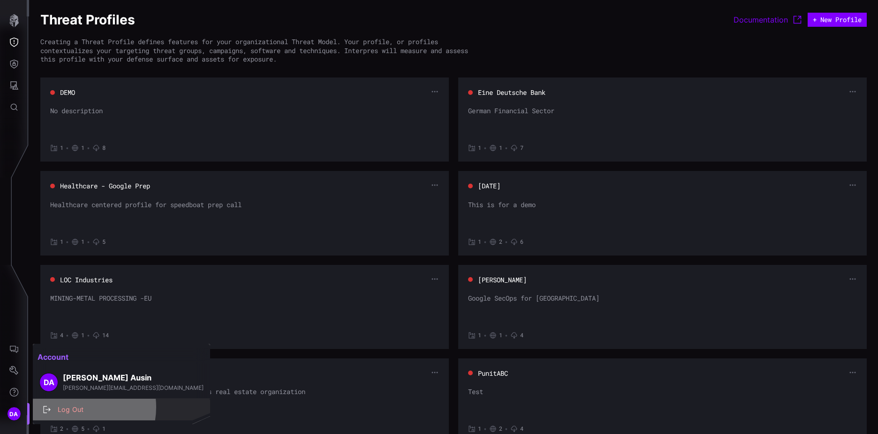
click at [75, 407] on div "Log Out" at bounding box center [126, 409] width 147 height 12
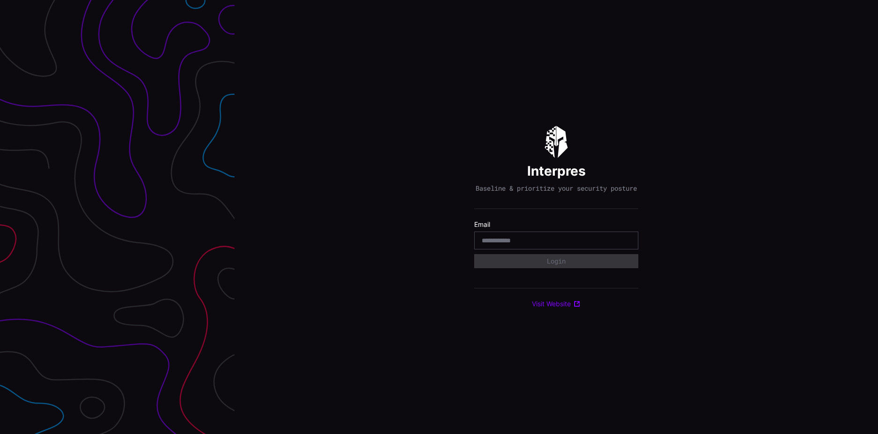
click at [507, 244] on input "email" at bounding box center [556, 240] width 149 height 8
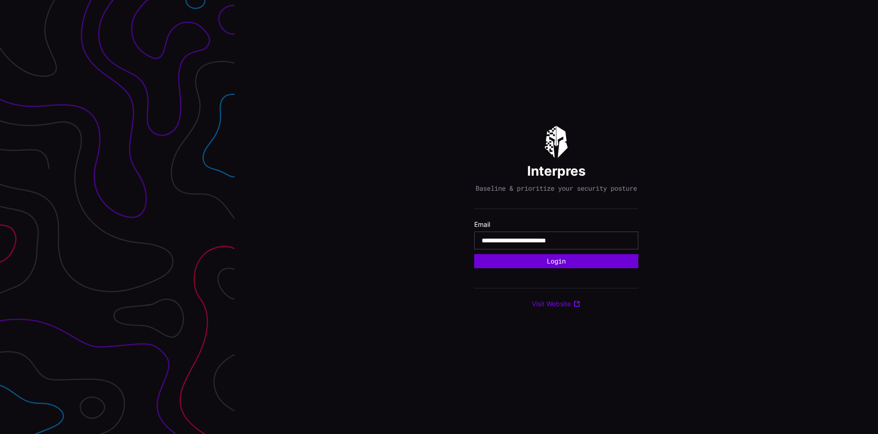
type input "**********"
click at [542, 261] on button "Login" at bounding box center [556, 261] width 164 height 14
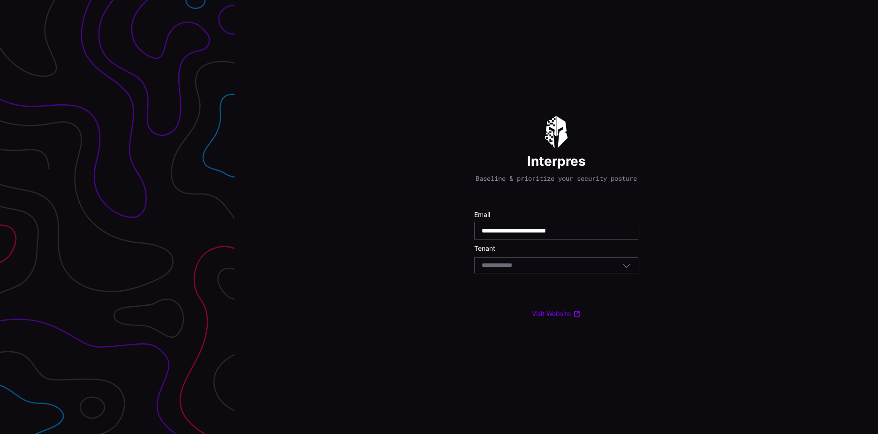
click at [547, 269] on div "Select Tenant" at bounding box center [552, 265] width 141 height 8
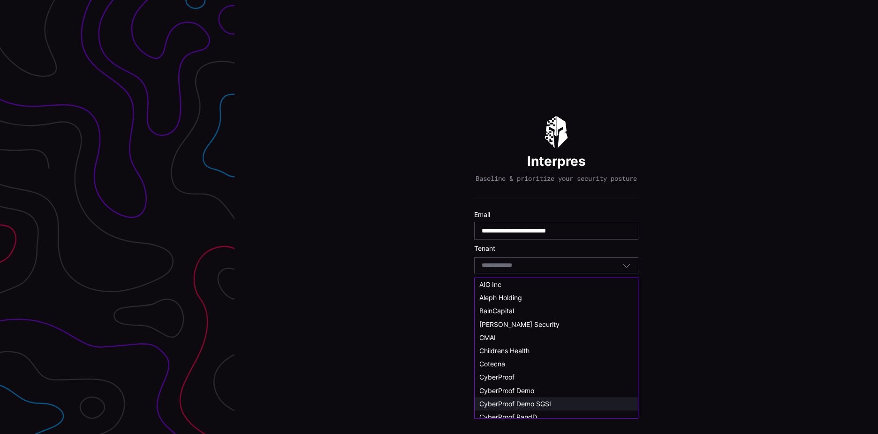
click at [548, 404] on span "CyberProof Demo SGSI" at bounding box center [515, 403] width 72 height 8
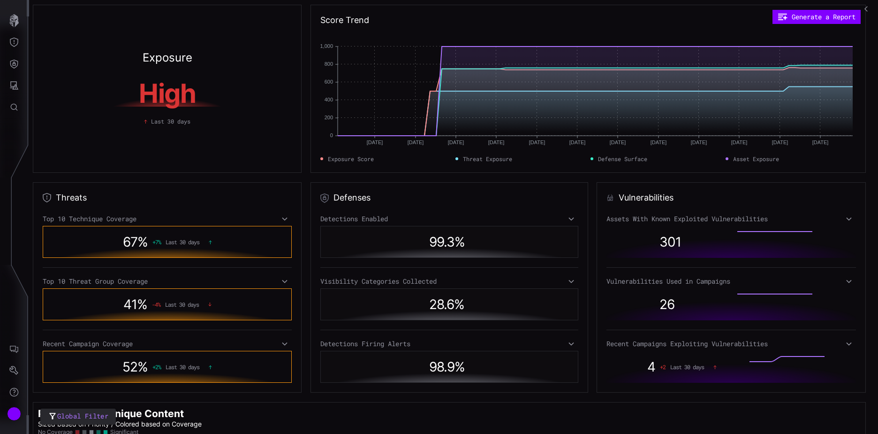
click at [296, 145] on div "Exposure High Last 30 days" at bounding box center [167, 89] width 269 height 168
click at [19, 414] on div "Account" at bounding box center [14, 413] width 14 height 14
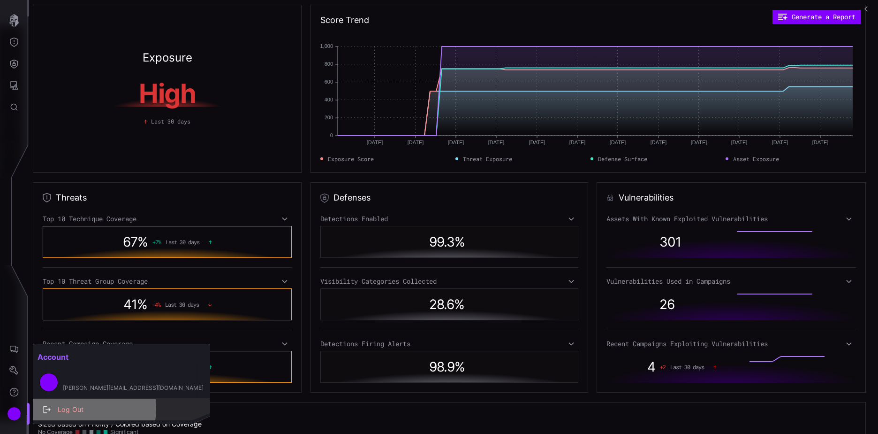
click at [76, 408] on div "Log Out" at bounding box center [126, 409] width 147 height 12
